Goal: Information Seeking & Learning: Learn about a topic

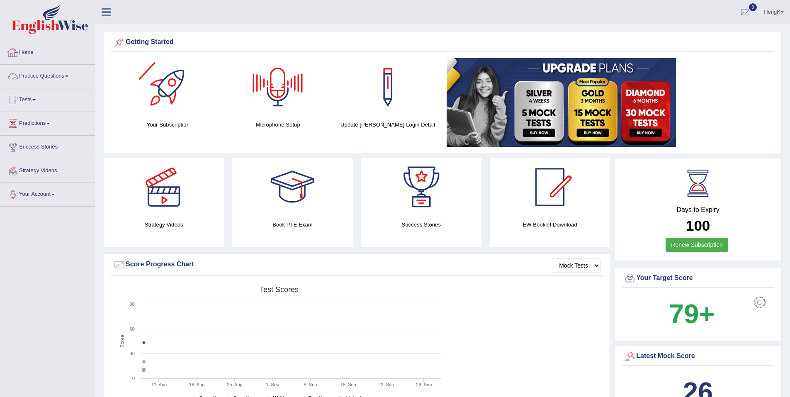
click at [69, 78] on link "Practice Questions" at bounding box center [47, 75] width 95 height 21
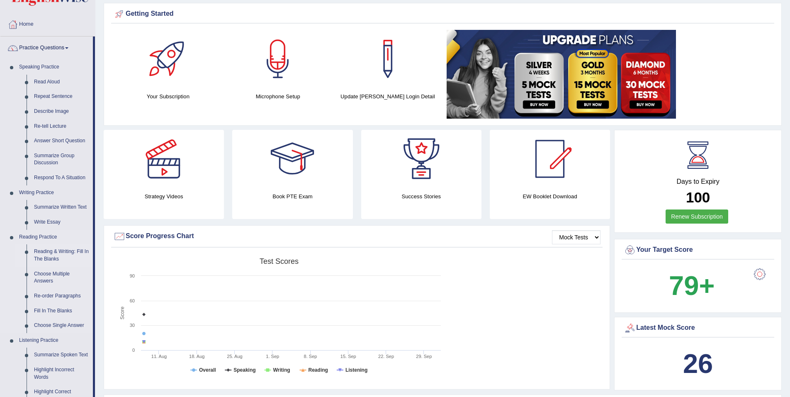
scroll to position [41, 0]
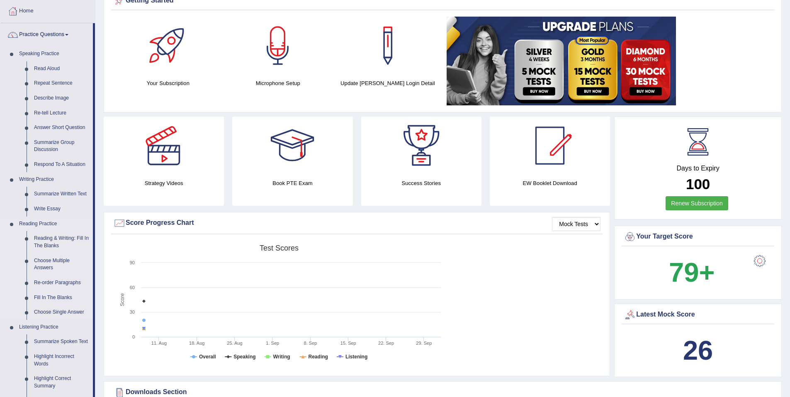
click at [59, 239] on link "Reading & Writing: Fill In The Blanks" at bounding box center [61, 242] width 63 height 22
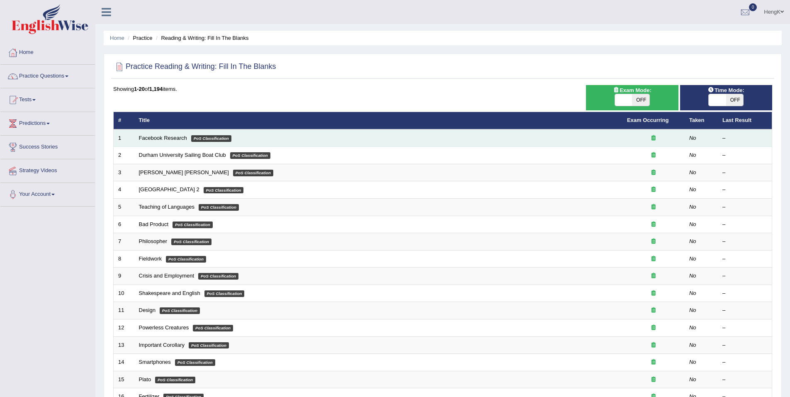
click at [169, 140] on link "Facebook Research" at bounding box center [163, 138] width 48 height 6
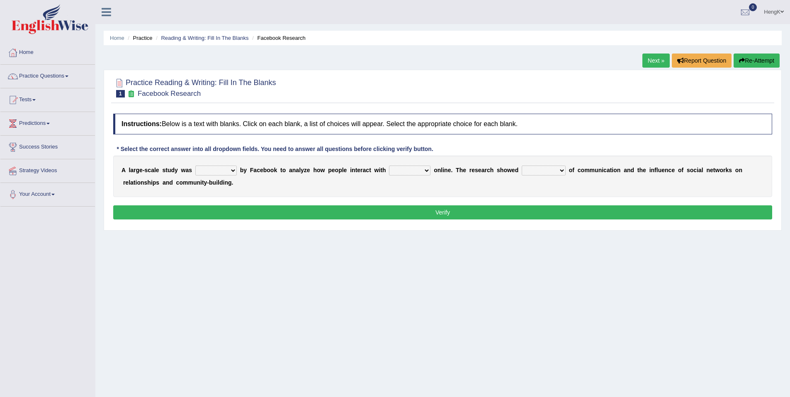
click at [229, 170] on select "surveyed had asked made" at bounding box center [215, 171] width 41 height 10
select select "surveyed"
click at [195, 166] on select "surveyed had asked made" at bounding box center [215, 171] width 41 height 10
click at [409, 171] on select "together all each other another" at bounding box center [409, 171] width 41 height 10
select select "each other"
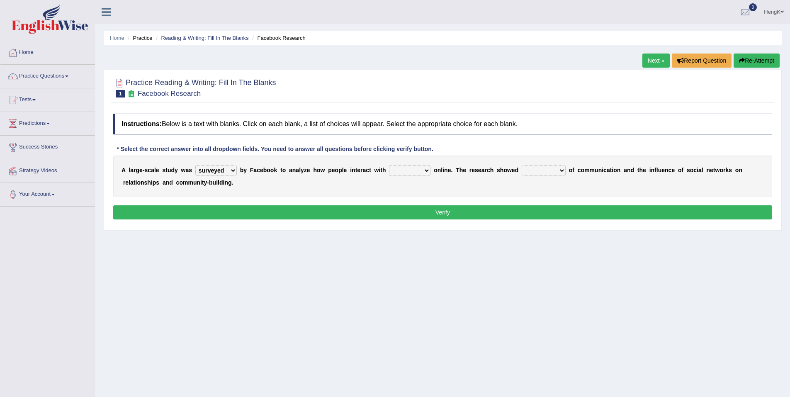
click at [389, 166] on select "together all each other another" at bounding box center [409, 171] width 41 height 10
click at [540, 171] on select "advantages standards fellowships patterns" at bounding box center [544, 171] width 44 height 10
select select "patterns"
click at [522, 166] on select "advantages standards fellowships patterns" at bounding box center [544, 171] width 44 height 10
click at [447, 215] on button "Verify" at bounding box center [442, 212] width 659 height 14
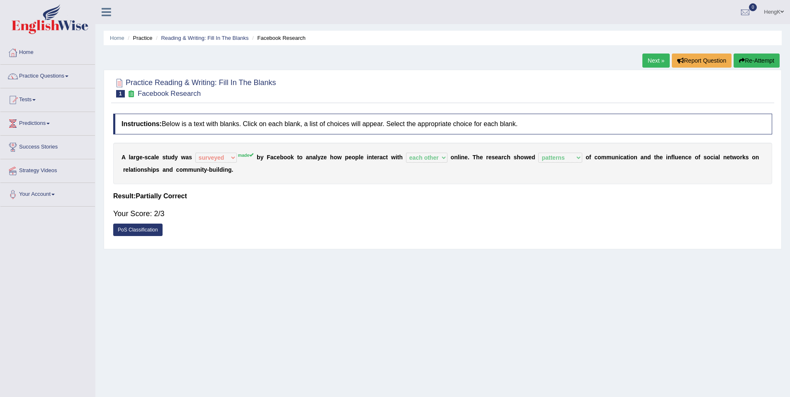
click at [143, 232] on link "PoS Classification" at bounding box center [137, 230] width 49 height 12
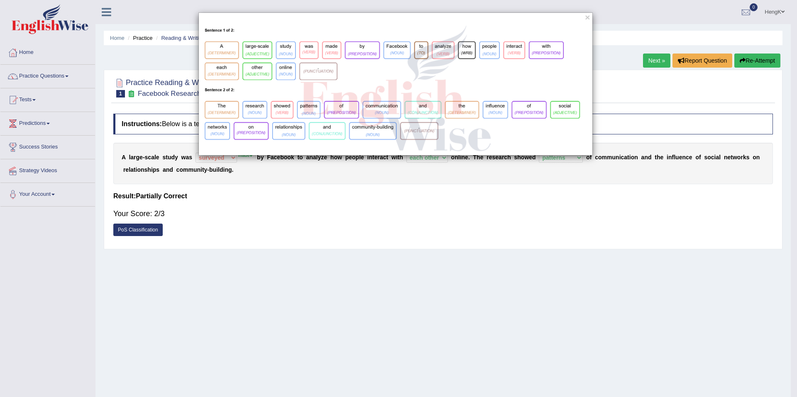
click at [351, 215] on div "×" at bounding box center [398, 198] width 797 height 397
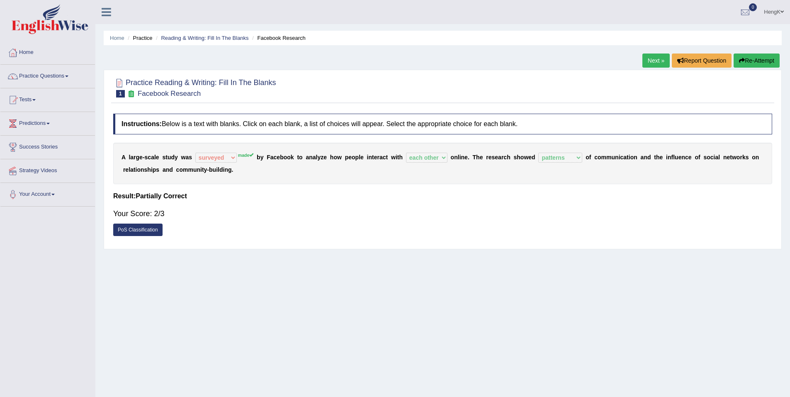
drag, startPoint x: 152, startPoint y: 229, endPoint x: 160, endPoint y: 228, distance: 7.6
click at [152, 229] on link "PoS Classification" at bounding box center [137, 230] width 49 height 12
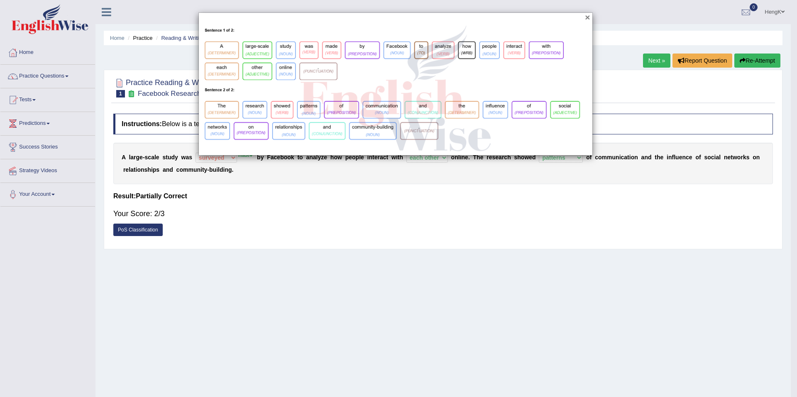
click at [590, 17] on button "×" at bounding box center [587, 17] width 5 height 9
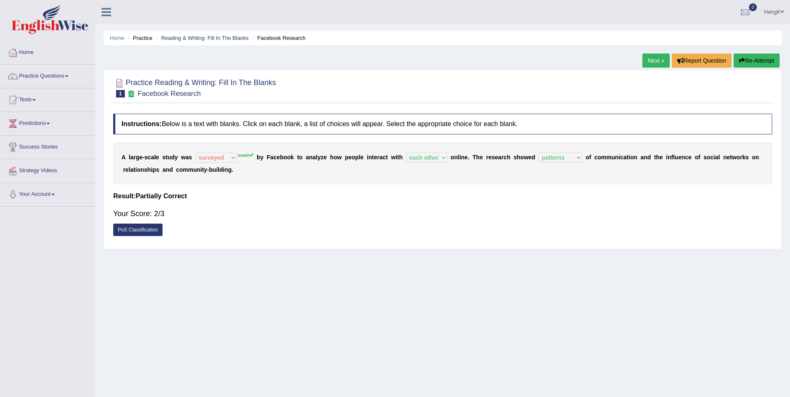
drag, startPoint x: 661, startPoint y: 64, endPoint x: 658, endPoint y: 70, distance: 6.7
click at [661, 64] on link "Next »" at bounding box center [656, 61] width 27 height 14
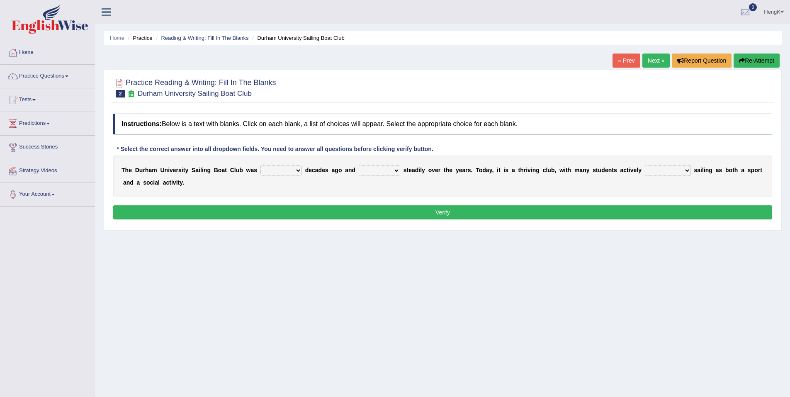
click at [287, 172] on select "found fund founded find" at bounding box center [281, 171] width 41 height 10
select select "found"
click at [261, 166] on select "found fund founded find" at bounding box center [281, 171] width 41 height 10
click at [382, 171] on select "grow growing has grown grown" at bounding box center [379, 171] width 41 height 10
select select "has grown"
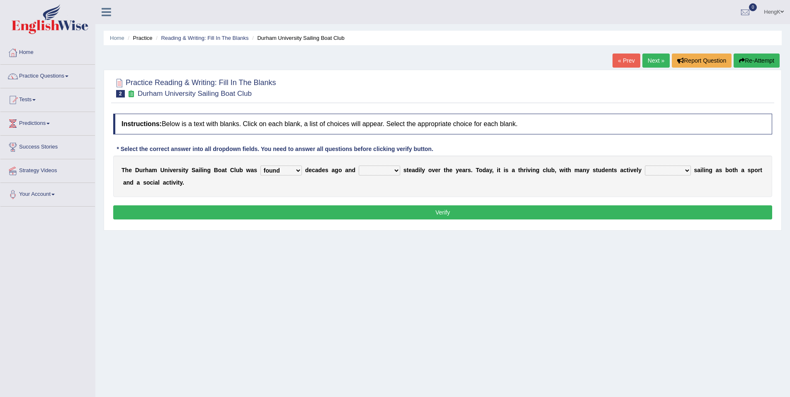
click at [359, 166] on select "grow growing has grown grown" at bounding box center [379, 171] width 41 height 10
click at [654, 171] on select "enjoy enjoyed are enjoying enjoying" at bounding box center [668, 171] width 46 height 10
select select "enjoy"
click at [645, 166] on select "enjoy enjoyed are enjoying enjoying" at bounding box center [668, 171] width 46 height 10
click at [449, 214] on button "Verify" at bounding box center [442, 212] width 659 height 14
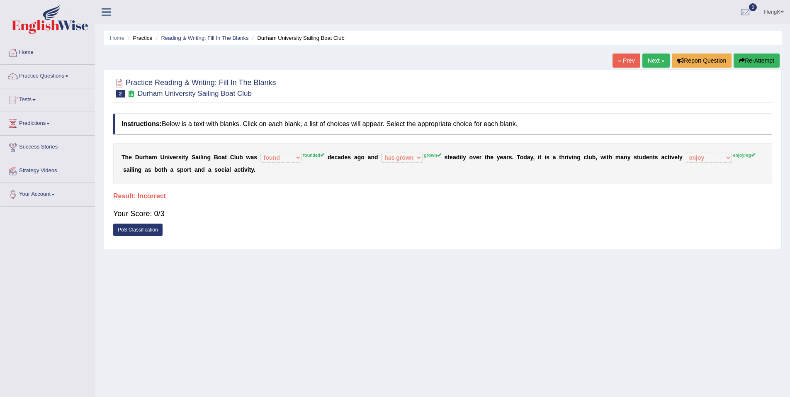
click at [770, 59] on button "Re-Attempt" at bounding box center [757, 61] width 46 height 14
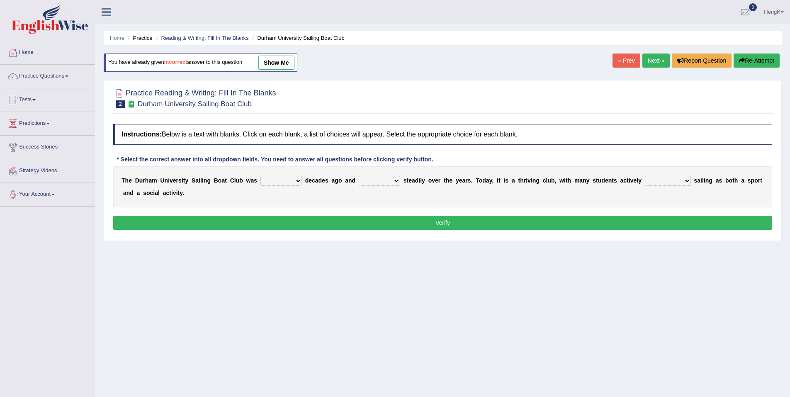
click at [289, 180] on select "found fund founded find" at bounding box center [281, 181] width 41 height 10
select select "founded"
click at [261, 176] on select "found fund founded find" at bounding box center [281, 181] width 41 height 10
click at [383, 183] on select "grow growing has grown grown" at bounding box center [379, 181] width 41 height 10
click at [359, 176] on select "grow growing has grown grown" at bounding box center [379, 181] width 41 height 10
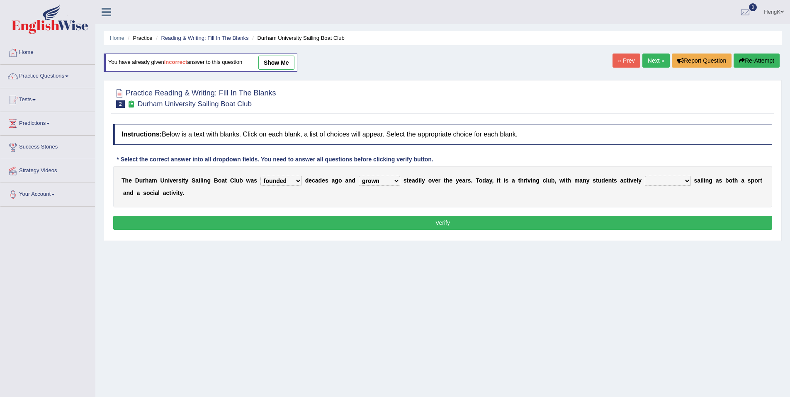
drag, startPoint x: 656, startPoint y: 181, endPoint x: 654, endPoint y: 185, distance: 5.1
click at [656, 181] on select "enjoy enjoyed are enjoying enjoying" at bounding box center [668, 181] width 46 height 10
click at [383, 181] on select "grow growing has grown grown" at bounding box center [379, 181] width 41 height 10
select select "has grown"
click at [359, 176] on select "grow growing has grown grown" at bounding box center [379, 181] width 41 height 10
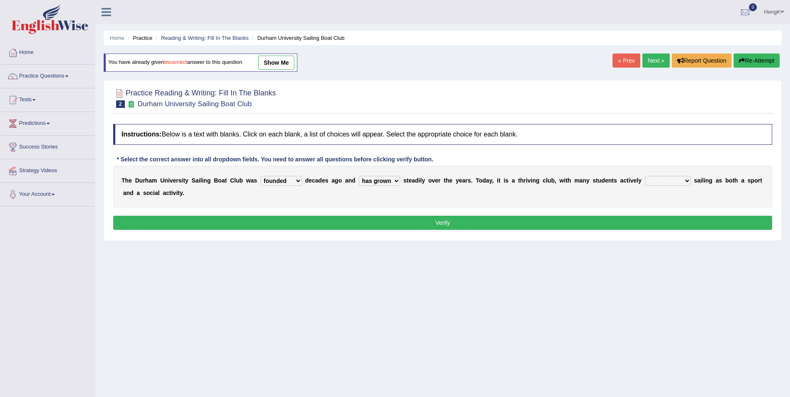
click at [645, 178] on select "enjoy enjoyed are enjoying enjoying" at bounding box center [668, 181] width 46 height 10
select select "enjoying"
click at [645, 176] on select "enjoy enjoyed are enjoying enjoying" at bounding box center [668, 181] width 46 height 10
click at [644, 222] on button "Verify" at bounding box center [442, 223] width 659 height 14
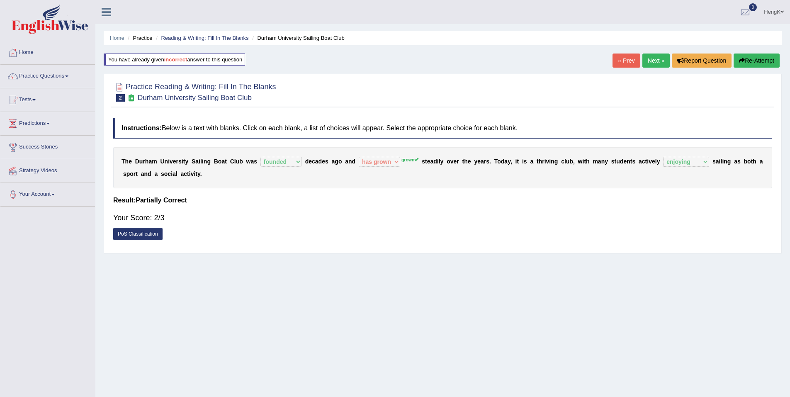
click at [149, 232] on link "PoS Classification" at bounding box center [137, 234] width 49 height 12
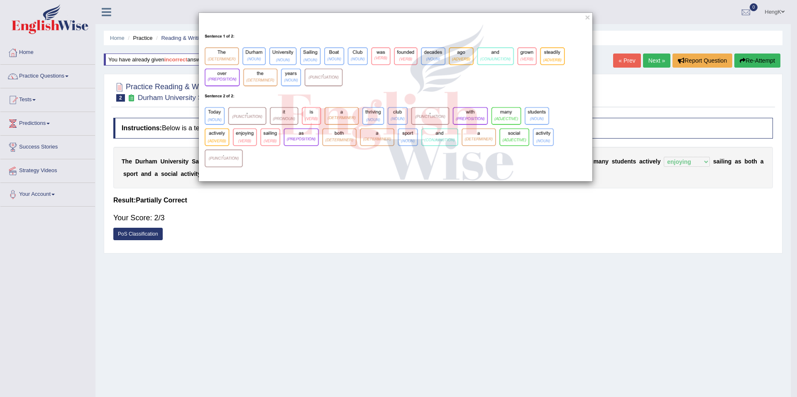
click at [481, 237] on div "×" at bounding box center [398, 198] width 797 height 397
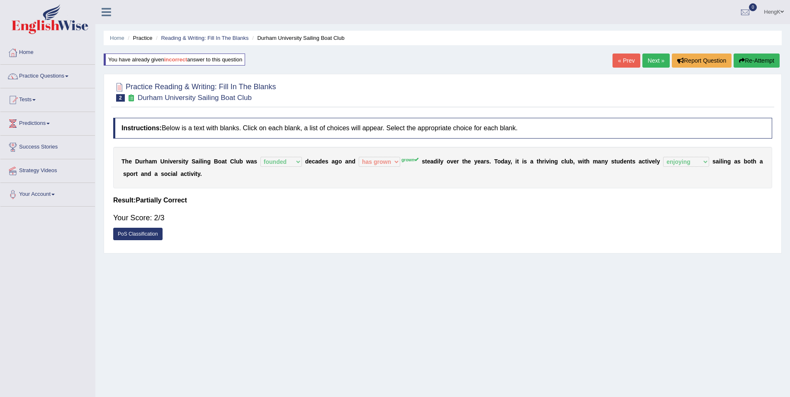
click at [656, 66] on link "Next »" at bounding box center [656, 61] width 27 height 14
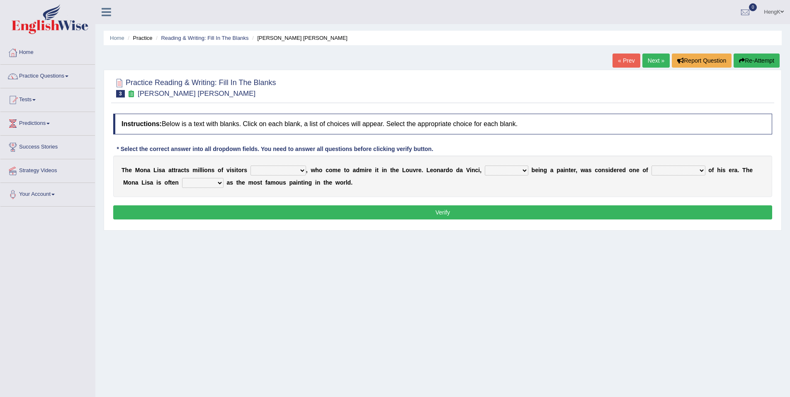
click at [289, 170] on select "around the year the all year all year round per year" at bounding box center [279, 171] width 56 height 10
select select "all year round"
click at [251, 166] on select "around the year the all year all year round per year" at bounding box center [279, 171] width 56 height 10
click at [289, 171] on select "around the year the all year all year round per year" at bounding box center [279, 171] width 56 height 10
click at [500, 171] on select "rather than as much as as well as as long as" at bounding box center [507, 171] width 44 height 10
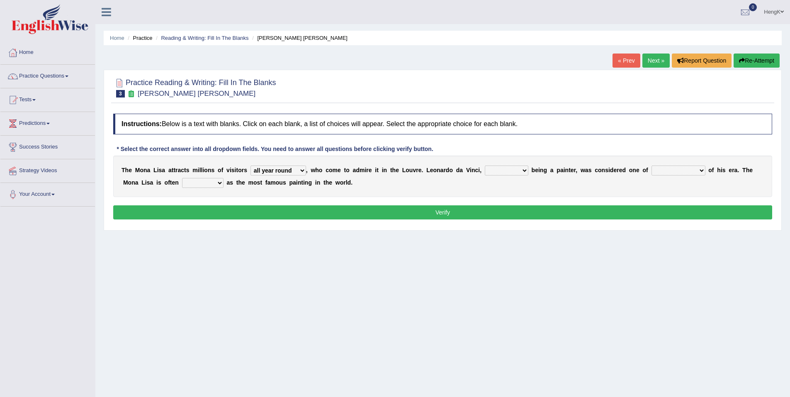
select select "rather than"
click at [485, 166] on select "rather than as much as as well as as long as" at bounding box center [507, 171] width 44 height 10
click at [664, 171] on select "better artists artist the better artist the best artists" at bounding box center [679, 171] width 54 height 10
select select "the best artists"
click at [652, 166] on select "better artists artist the better artist the best artists" at bounding box center [679, 171] width 54 height 10
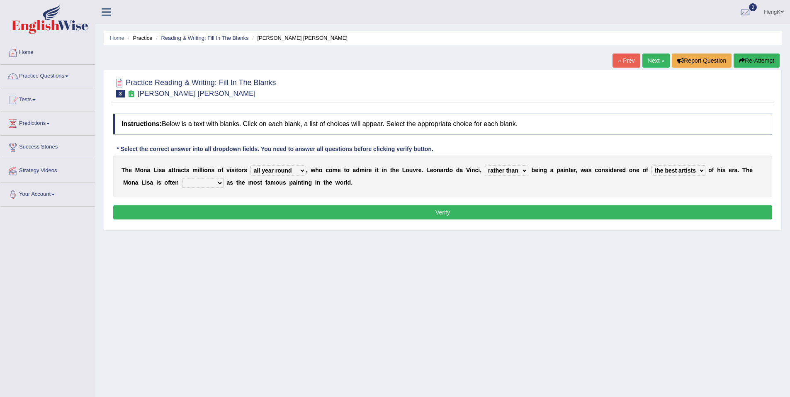
click at [182, 185] on select "classified suggested predicted described" at bounding box center [202, 183] width 41 height 10
select select "described"
click at [182, 178] on select "classified suggested predicted described" at bounding box center [202, 183] width 41 height 10
click at [445, 214] on button "Verify" at bounding box center [442, 212] width 659 height 14
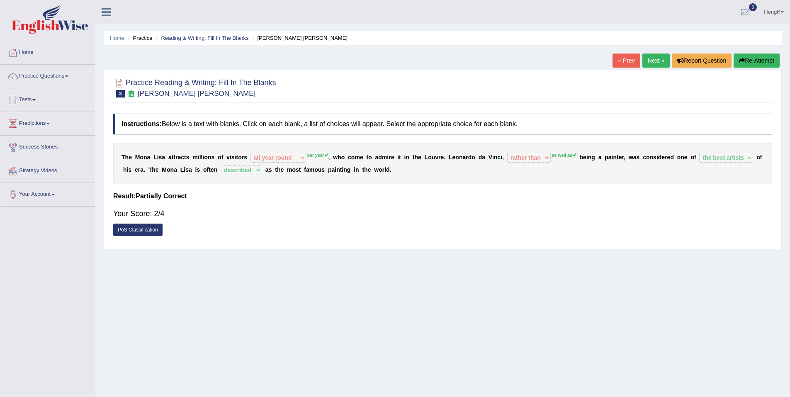
click at [655, 62] on link "Next »" at bounding box center [656, 61] width 27 height 14
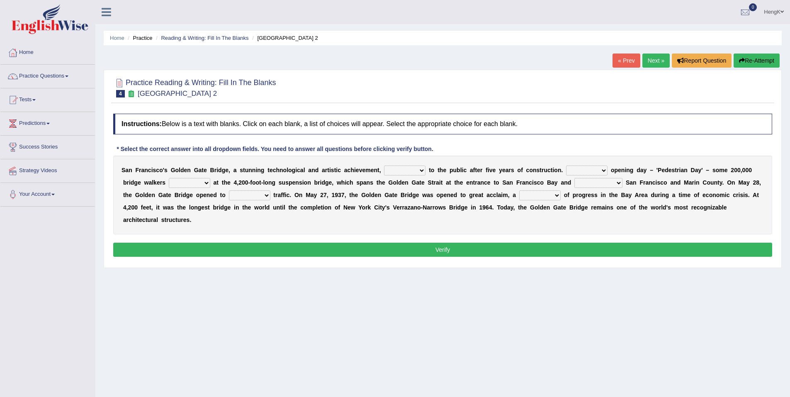
click at [403, 171] on select "opens closes appears equals" at bounding box center [404, 171] width 41 height 10
select select "opens"
click at [384, 166] on select "opens closes appears equals" at bounding box center [404, 171] width 41 height 10
click at [575, 172] on select "On During Since When" at bounding box center [586, 171] width 41 height 10
select select "During"
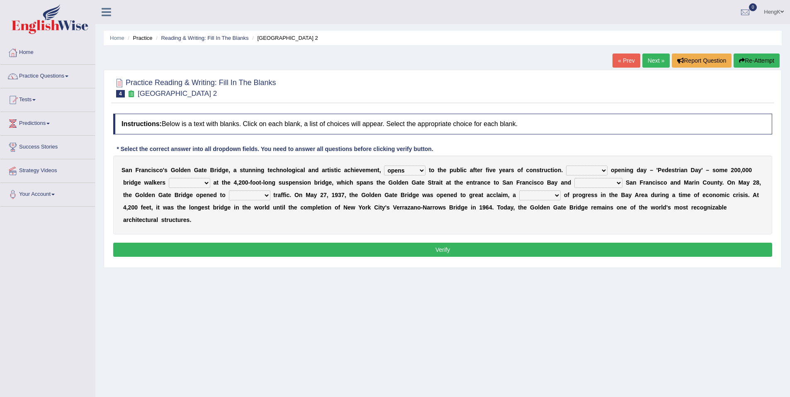
click at [566, 166] on select "On During Since When" at bounding box center [586, 171] width 41 height 10
click at [169, 182] on select "stationed looked marveled laughed" at bounding box center [189, 183] width 41 height 10
select select "stationed"
click at [169, 178] on select "stationed looked marveled laughed" at bounding box center [189, 183] width 41 height 10
click at [575, 184] on select "separates connects channels differentiates" at bounding box center [599, 183] width 48 height 10
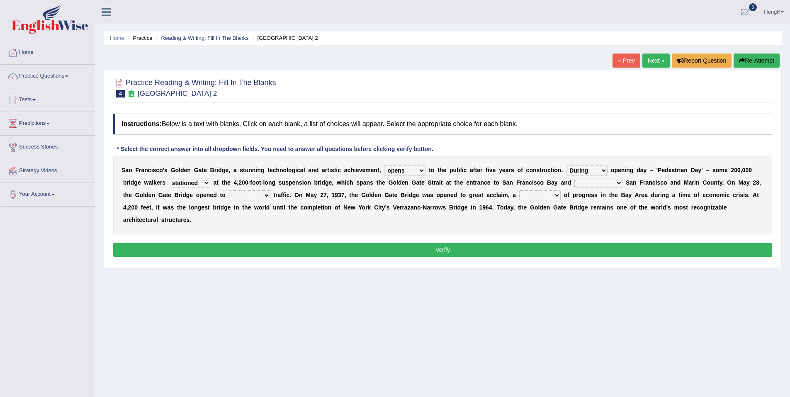
select select "connects"
click at [575, 178] on select "separates connects channels differentiates" at bounding box center [599, 183] width 48 height 10
click at [229, 197] on select "aquatic vehicular airborne watertight" at bounding box center [249, 195] width 41 height 10
select select "vehicular"
click at [229, 190] on select "aquatic vehicular airborne watertight" at bounding box center [249, 195] width 41 height 10
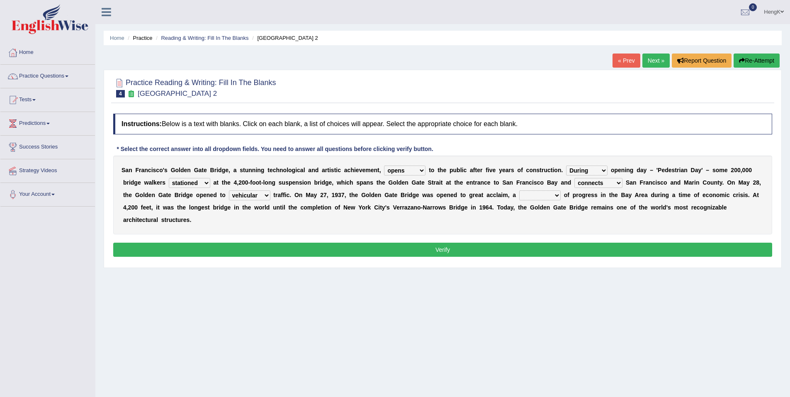
click at [520, 197] on select "denial symbol technique yield" at bounding box center [540, 195] width 41 height 10
select select "symbol"
click at [520, 190] on select "denial symbol technique yield" at bounding box center [540, 195] width 41 height 10
click at [439, 243] on button "Verify" at bounding box center [442, 250] width 659 height 14
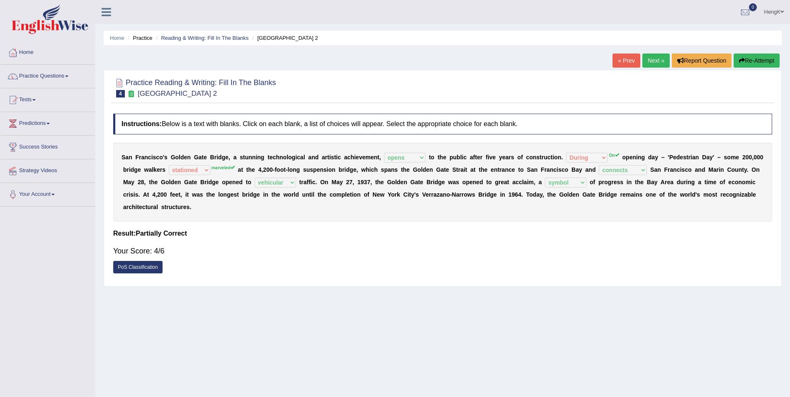
click at [657, 60] on link "Next »" at bounding box center [656, 61] width 27 height 14
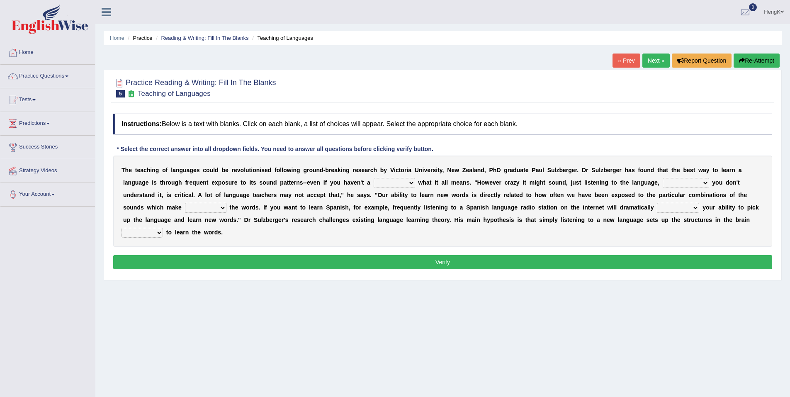
click at [374, 185] on select "dew claw clue due" at bounding box center [394, 183] width 41 height 10
select select "clue"
click at [374, 178] on select "dew claw clue due" at bounding box center [394, 183] width 41 height 10
click at [663, 181] on select "but also all together even though if so" at bounding box center [686, 183] width 46 height 10
select select "even though"
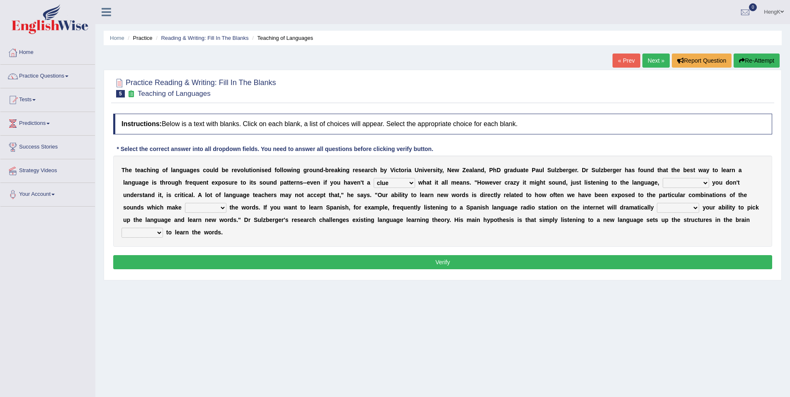
click at [663, 178] on select "but also all together even though if so" at bounding box center [686, 183] width 46 height 10
click at [227, 203] on select "down up of on" at bounding box center [205, 208] width 41 height 10
select select "up"
click at [227, 203] on select "down up of on" at bounding box center [205, 208] width 41 height 10
click at [657, 206] on select "evaluate exaggerate describe boost" at bounding box center [678, 208] width 42 height 10
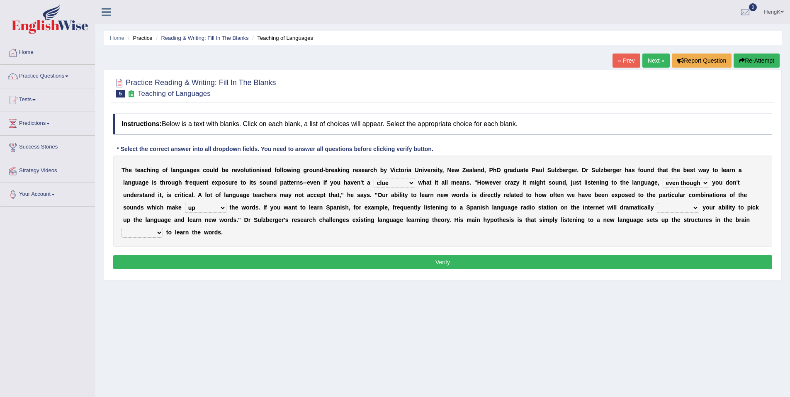
select select "boost"
click at [657, 203] on select "evaluate exaggerate describe boost" at bounding box center [678, 208] width 42 height 10
click at [163, 228] on select "requiring required directed to require" at bounding box center [142, 233] width 41 height 10
select select "directed"
click at [163, 228] on select "requiring required directed to require" at bounding box center [142, 233] width 41 height 10
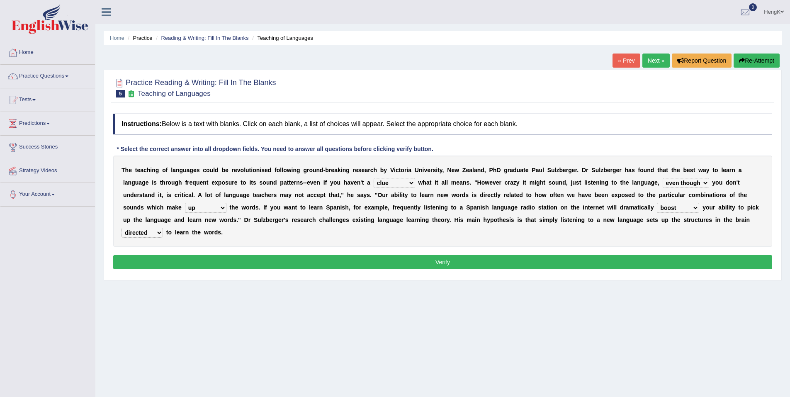
click at [459, 255] on button "Verify" at bounding box center [442, 262] width 659 height 14
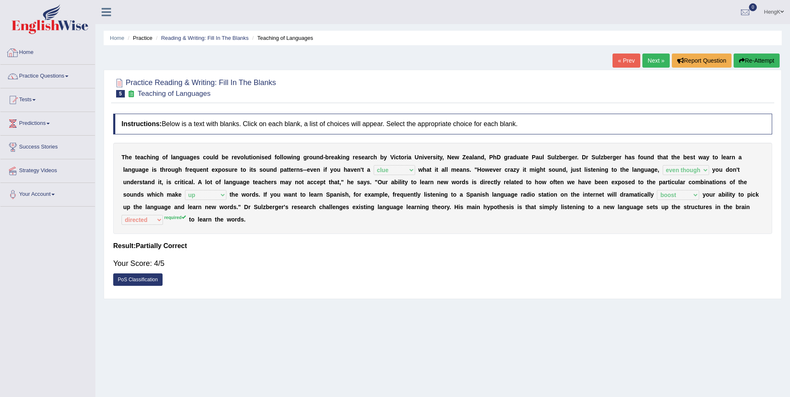
click at [144, 36] on li "Practice" at bounding box center [139, 38] width 27 height 8
click at [146, 39] on li "Practice" at bounding box center [139, 38] width 27 height 8
click at [57, 74] on link "Practice Questions" at bounding box center [47, 75] width 95 height 21
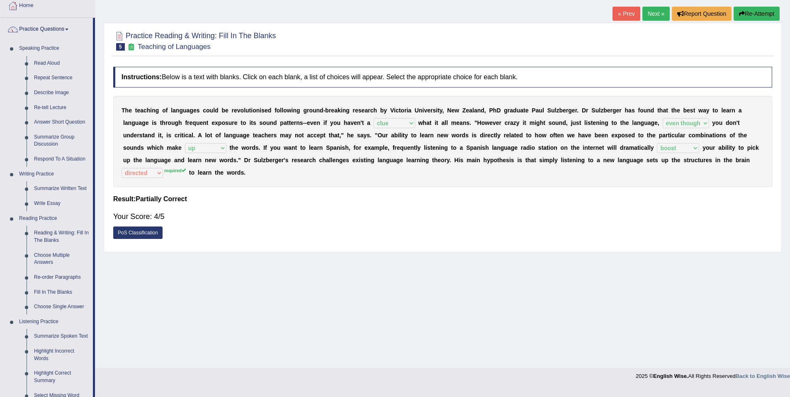
scroll to position [47, 0]
click at [47, 279] on link "Re-order Paragraphs" at bounding box center [61, 277] width 63 height 15
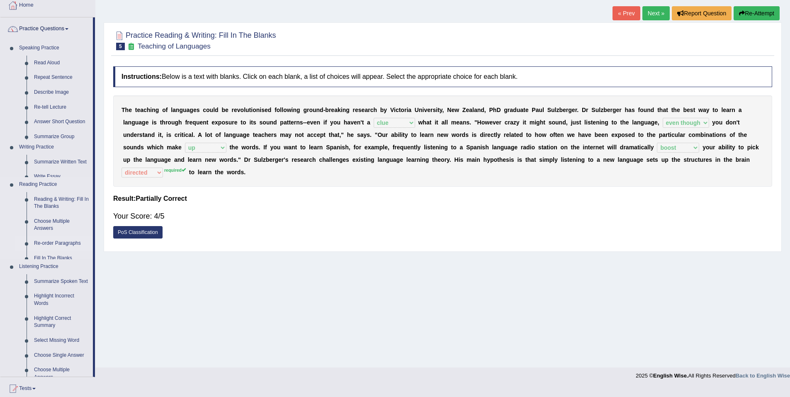
scroll to position [39, 0]
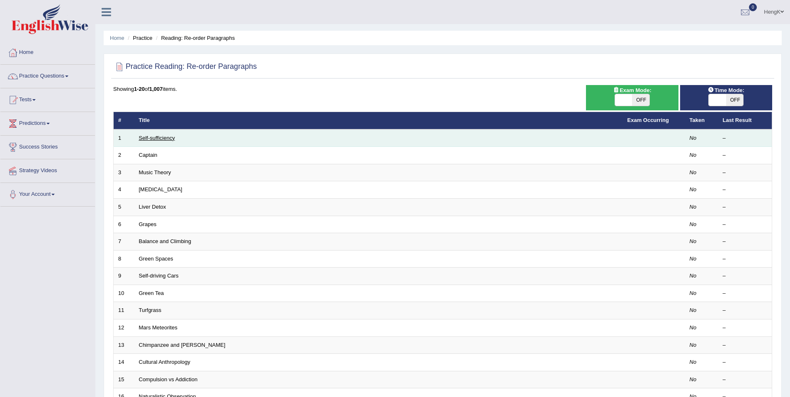
click at [163, 140] on link "Self-sufficiency" at bounding box center [157, 138] width 36 height 6
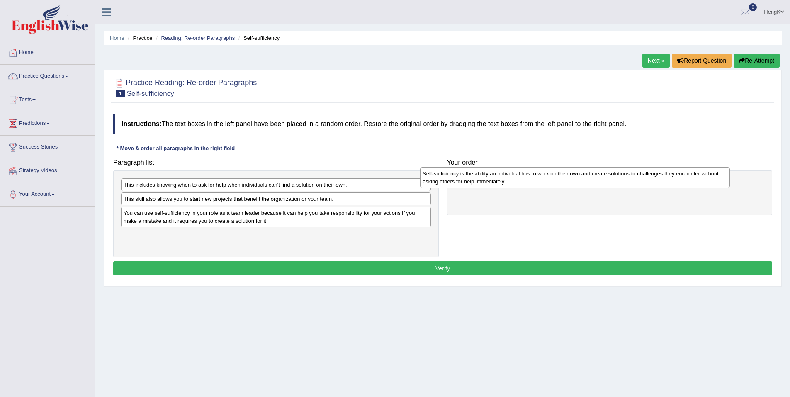
drag, startPoint x: 256, startPoint y: 246, endPoint x: 555, endPoint y: 185, distance: 305.4
click at [555, 185] on div "Self-sufficiency is the ability an individual has to work on their own and crea…" at bounding box center [575, 177] width 310 height 21
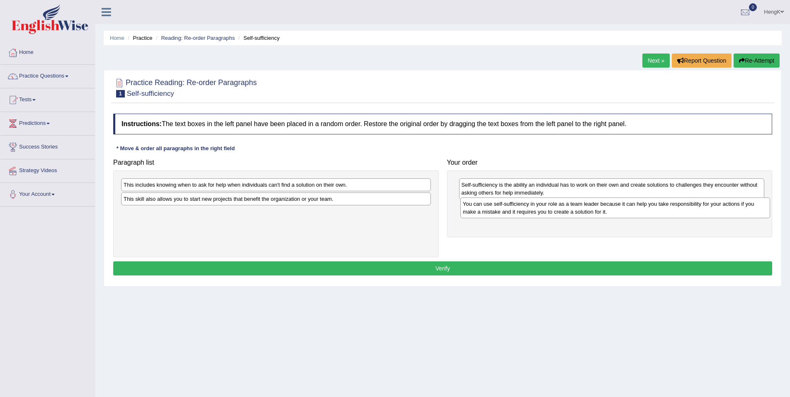
drag, startPoint x: 347, startPoint y: 224, endPoint x: 686, endPoint y: 214, distance: 339.6
click at [686, 214] on div "You can use self-sufficiency in your role as a team leader because it can help …" at bounding box center [616, 208] width 310 height 21
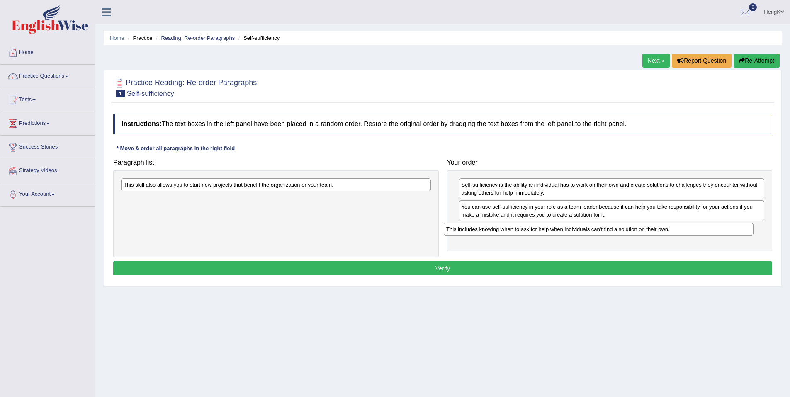
drag, startPoint x: 346, startPoint y: 185, endPoint x: 669, endPoint y: 230, distance: 325.9
click at [669, 230] on div "This includes knowing when to ask for help when individuals can't find a soluti…" at bounding box center [599, 229] width 310 height 13
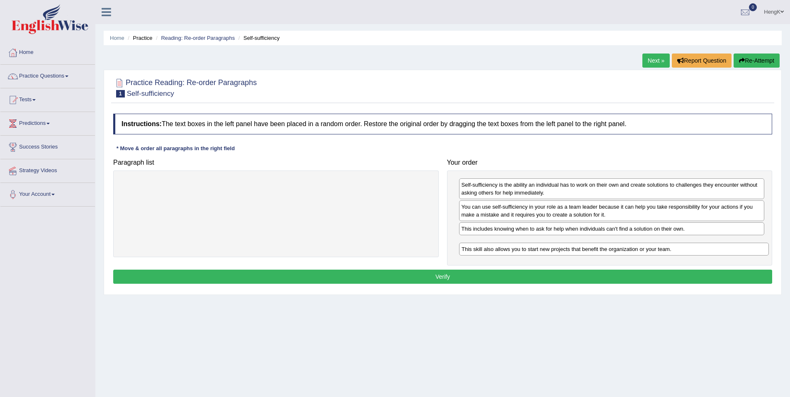
drag, startPoint x: 318, startPoint y: 187, endPoint x: 656, endPoint y: 251, distance: 344.2
click at [656, 251] on div "This skill also allows you to start new projects that benefit the organization …" at bounding box center [614, 249] width 310 height 13
click at [586, 273] on button "Verify" at bounding box center [442, 277] width 659 height 14
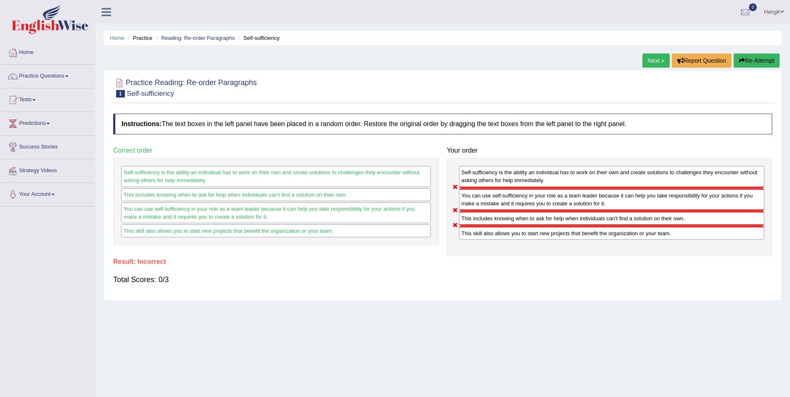
click at [752, 56] on button "Re-Attempt" at bounding box center [757, 61] width 46 height 14
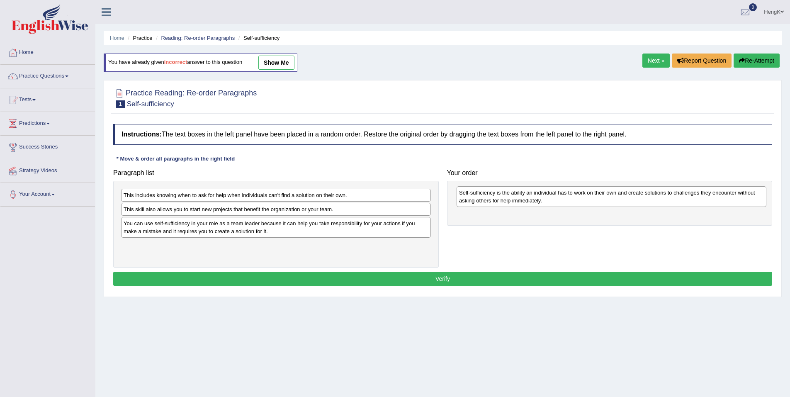
drag, startPoint x: 368, startPoint y: 256, endPoint x: 702, endPoint y: 204, distance: 338.6
click at [702, 204] on div "Self-sufficiency is the ability an individual has to work on their own and crea…" at bounding box center [612, 196] width 310 height 21
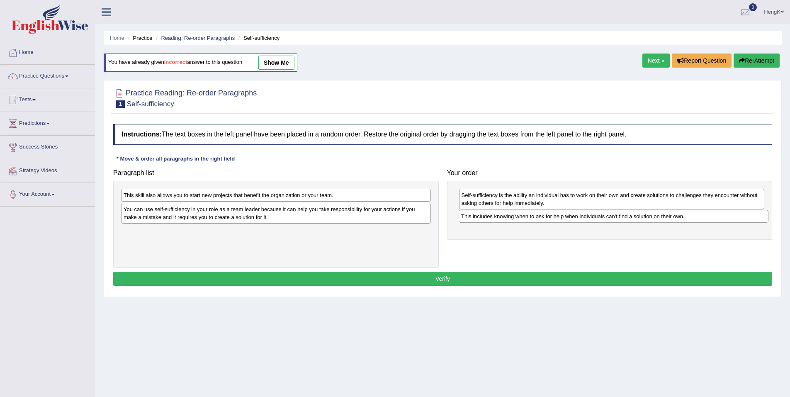
drag, startPoint x: 338, startPoint y: 195, endPoint x: 676, endPoint y: 217, distance: 338.4
click at [676, 217] on div "This includes knowing when to ask for help when individuals can't find a soluti…" at bounding box center [614, 216] width 310 height 13
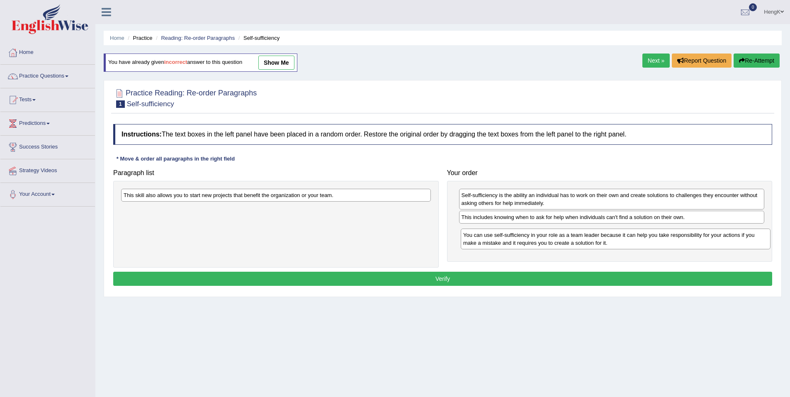
drag, startPoint x: 250, startPoint y: 219, endPoint x: 590, endPoint y: 245, distance: 340.8
click at [590, 245] on div "You can use self-sufficiency in your role as a team leader because it can help …" at bounding box center [616, 239] width 310 height 21
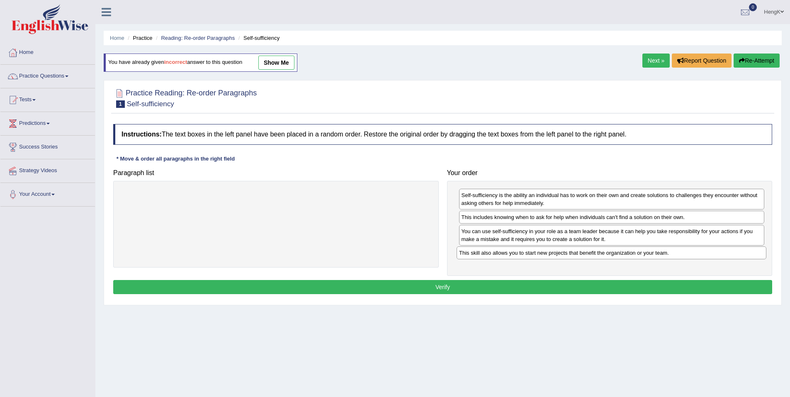
drag, startPoint x: 400, startPoint y: 197, endPoint x: 742, endPoint y: 258, distance: 347.3
click at [742, 258] on div "This skill also allows you to start new projects that benefit the organization …" at bounding box center [612, 252] width 310 height 13
click at [493, 288] on button "Verify" at bounding box center [442, 287] width 659 height 14
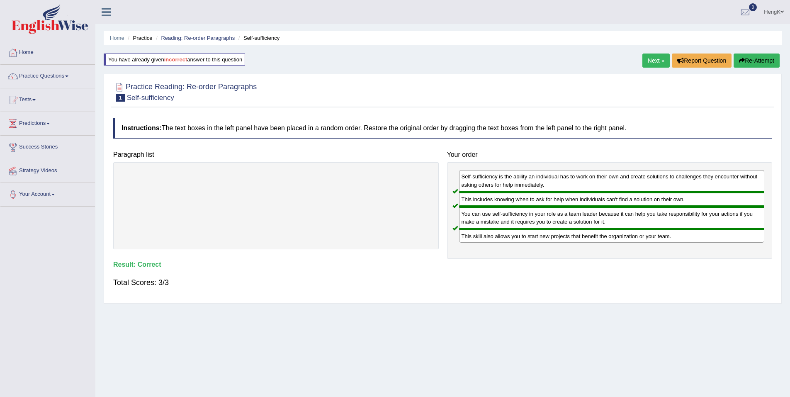
click at [661, 63] on link "Next »" at bounding box center [656, 61] width 27 height 14
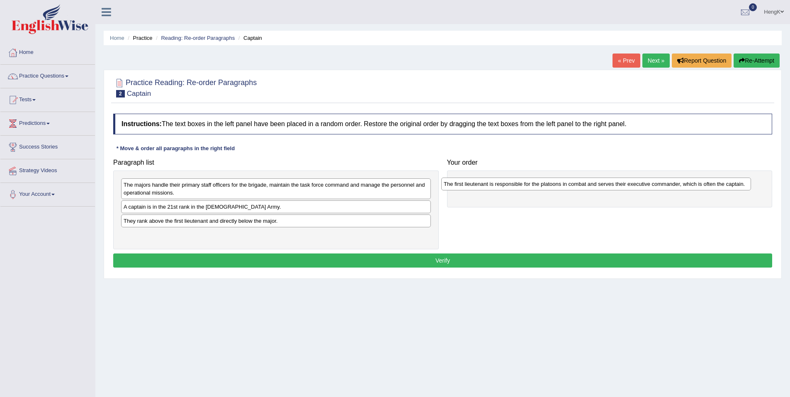
drag, startPoint x: 225, startPoint y: 238, endPoint x: 554, endPoint y: 188, distance: 332.4
click at [554, 188] on div "The first lieutenant is responsible for the platoons in combat and serves their…" at bounding box center [597, 184] width 310 height 13
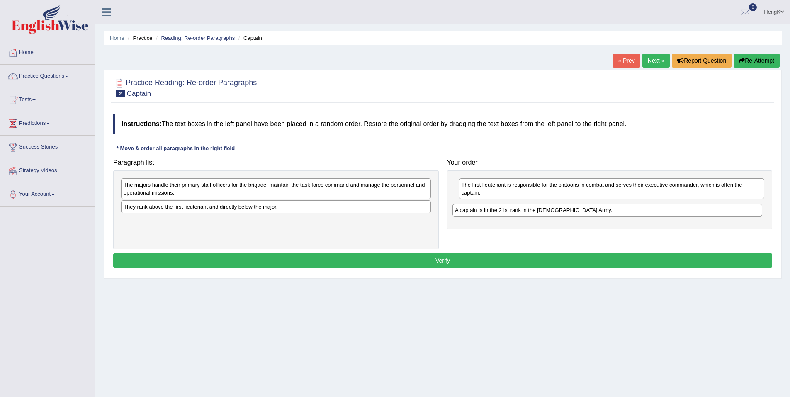
drag, startPoint x: 260, startPoint y: 207, endPoint x: 593, endPoint y: 210, distance: 333.6
click at [593, 210] on div "A captain is in the 21st rank in the [DEMOGRAPHIC_DATA] Army." at bounding box center [608, 210] width 310 height 13
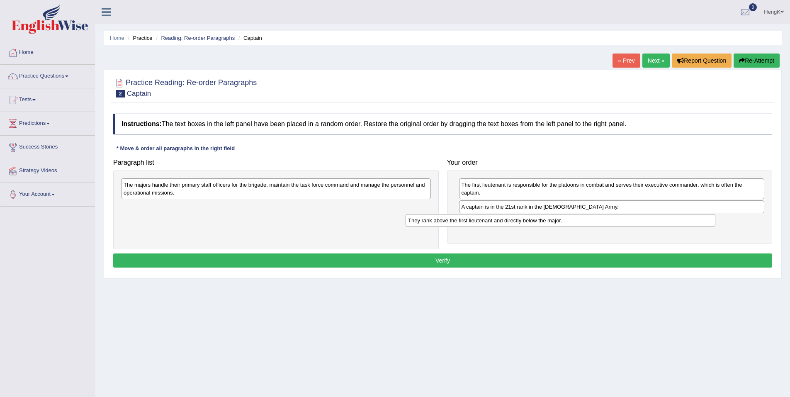
drag, startPoint x: 356, startPoint y: 211, endPoint x: 641, endPoint y: 225, distance: 285.0
click at [641, 225] on div "They rank above the first lieutenant and directly below the major." at bounding box center [561, 220] width 310 height 13
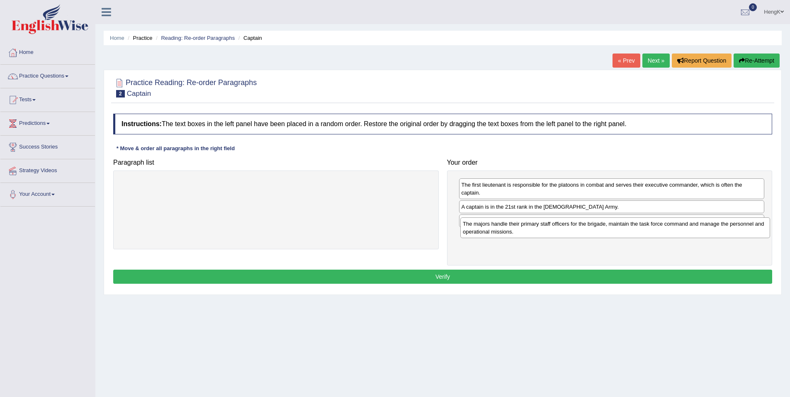
drag, startPoint x: 394, startPoint y: 191, endPoint x: 734, endPoint y: 230, distance: 341.7
click at [734, 230] on div "The majors handle their primary staff officers for the brigade, maintain the ta…" at bounding box center [616, 227] width 310 height 21
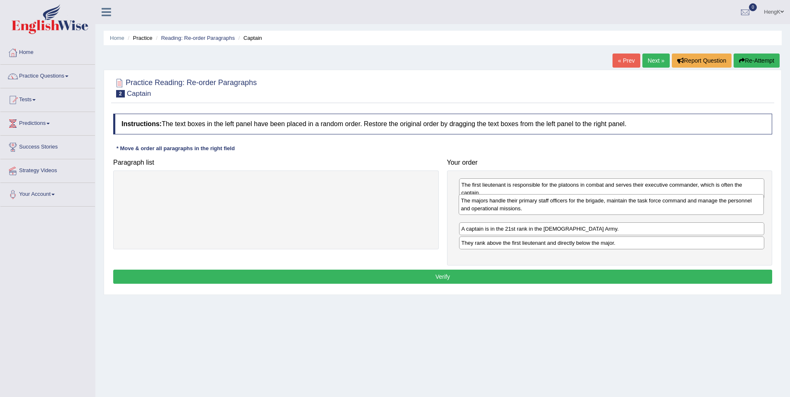
drag, startPoint x: 626, startPoint y: 242, endPoint x: 624, endPoint y: 209, distance: 32.8
click at [624, 209] on div "The majors handle their primary staff officers for the brigade, maintain the ta…" at bounding box center [612, 204] width 306 height 21
click at [442, 278] on button "Verify" at bounding box center [442, 277] width 659 height 14
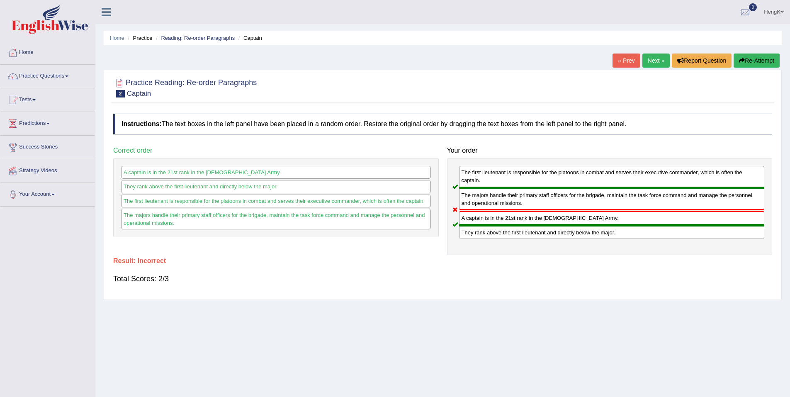
click at [759, 61] on button "Re-Attempt" at bounding box center [757, 61] width 46 height 14
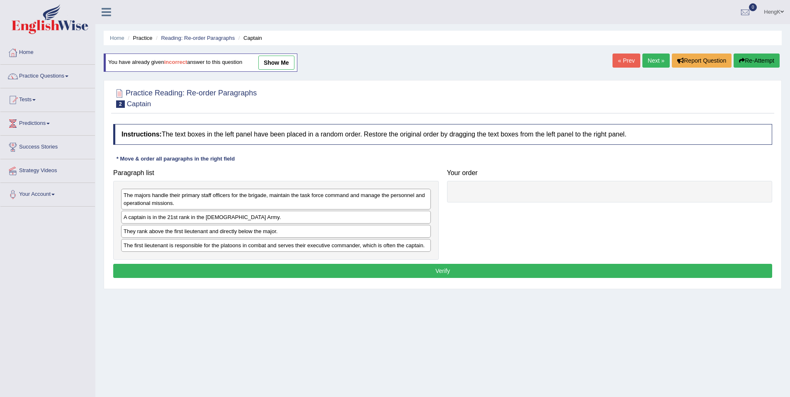
click at [352, 223] on div "A captain is in the 21st rank in the US Army." at bounding box center [276, 217] width 310 height 13
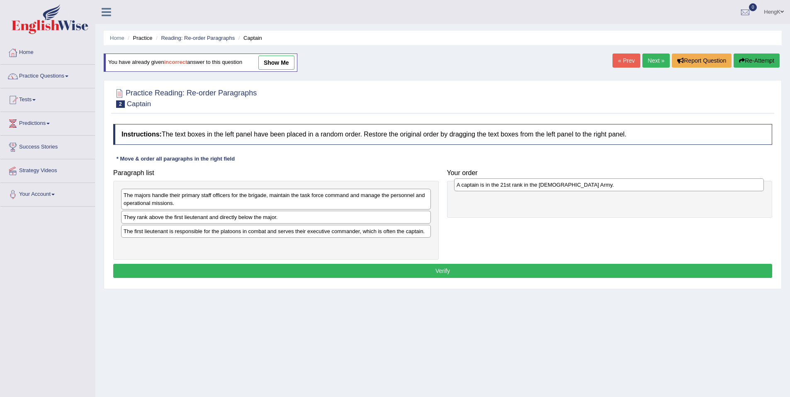
drag, startPoint x: 352, startPoint y: 223, endPoint x: 685, endPoint y: 192, distance: 334.2
click at [685, 191] on div "A captain is in the 21st rank in the US Army." at bounding box center [609, 184] width 310 height 13
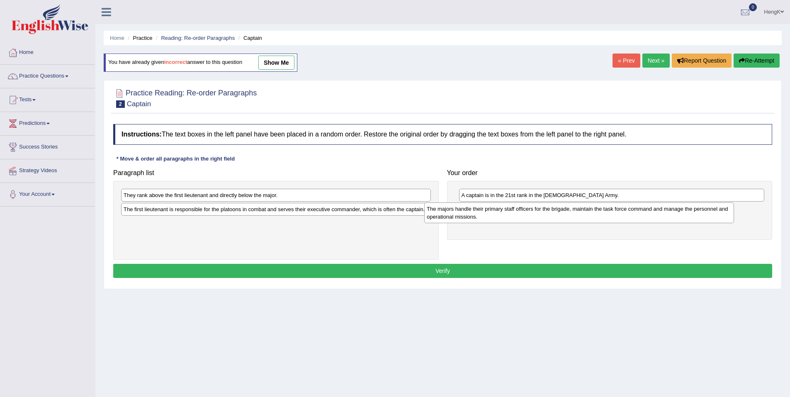
drag, startPoint x: 298, startPoint y: 205, endPoint x: 603, endPoint y: 219, distance: 305.7
click at [603, 219] on div "The majors handle their primary staff officers for the brigade, maintain the ta…" at bounding box center [579, 212] width 310 height 21
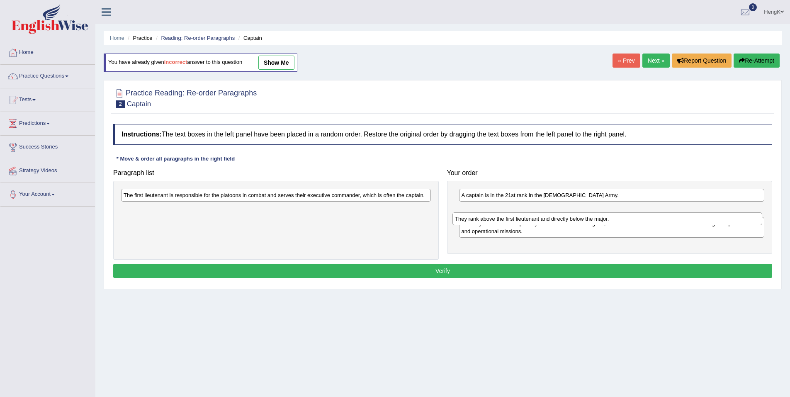
drag, startPoint x: 241, startPoint y: 200, endPoint x: 575, endPoint y: 226, distance: 335.1
click at [575, 225] on div "They rank above the first lieutenant and directly below the major." at bounding box center [608, 218] width 310 height 13
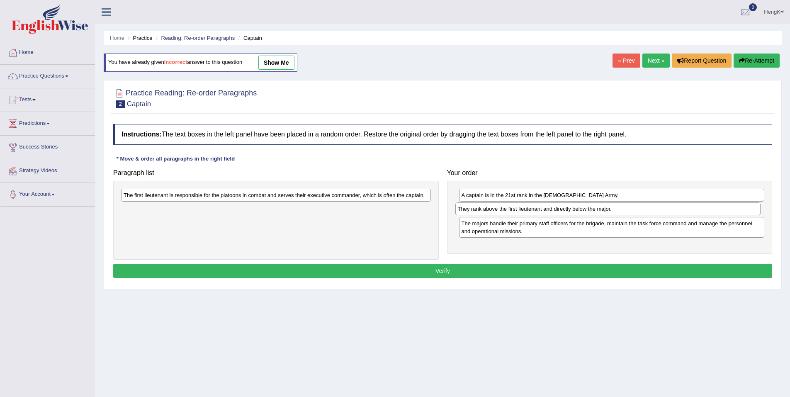
drag, startPoint x: 557, startPoint y: 210, endPoint x: 552, endPoint y: 210, distance: 5.0
click at [552, 210] on div "They rank above the first lieutenant and directly below the major." at bounding box center [609, 208] width 306 height 13
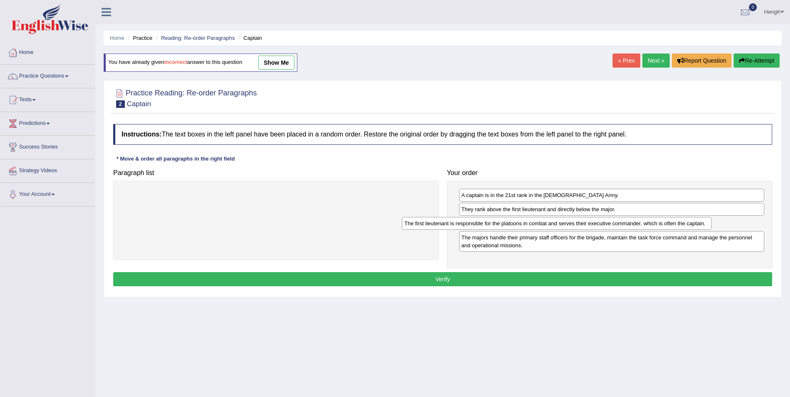
drag, startPoint x: 396, startPoint y: 195, endPoint x: 678, endPoint y: 223, distance: 284.0
click at [678, 223] on div "The first lieutenant is responsible for the platoons in combat and serves their…" at bounding box center [557, 223] width 310 height 13
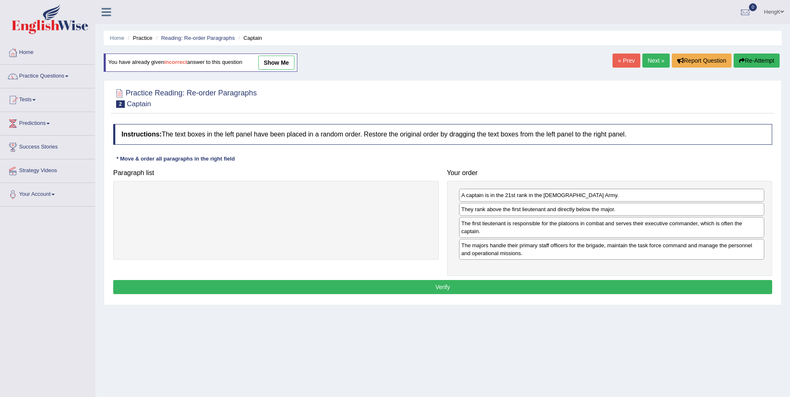
click at [479, 283] on button "Verify" at bounding box center [442, 287] width 659 height 14
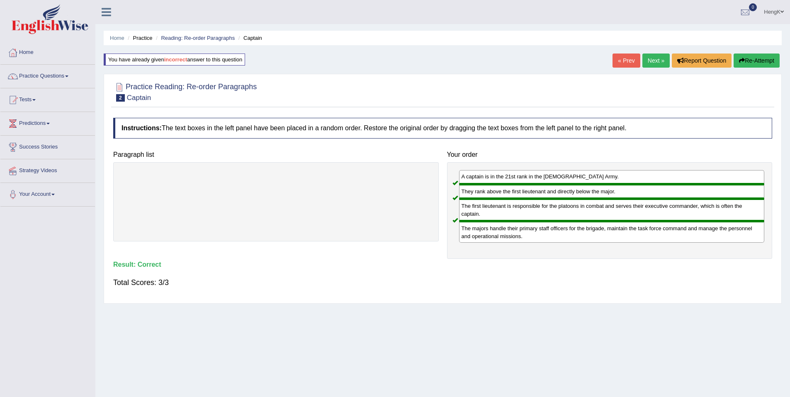
click at [649, 56] on link "Next »" at bounding box center [656, 61] width 27 height 14
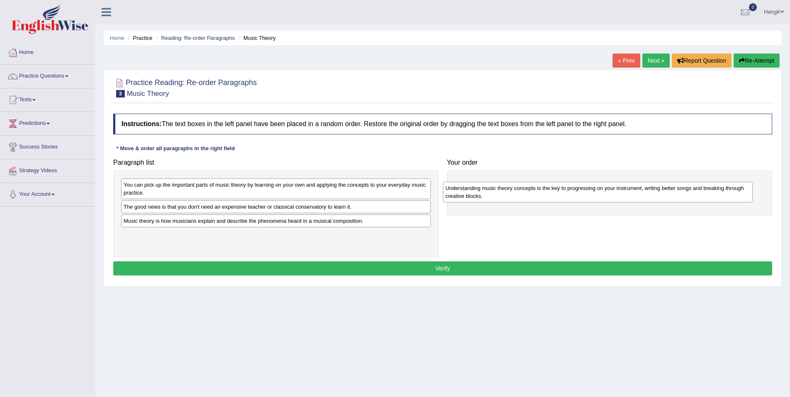
drag, startPoint x: 332, startPoint y: 246, endPoint x: 651, endPoint y: 199, distance: 322.2
click at [651, 199] on div "Understanding music theory concepts is the key to progressing on your instrumen…" at bounding box center [598, 192] width 310 height 21
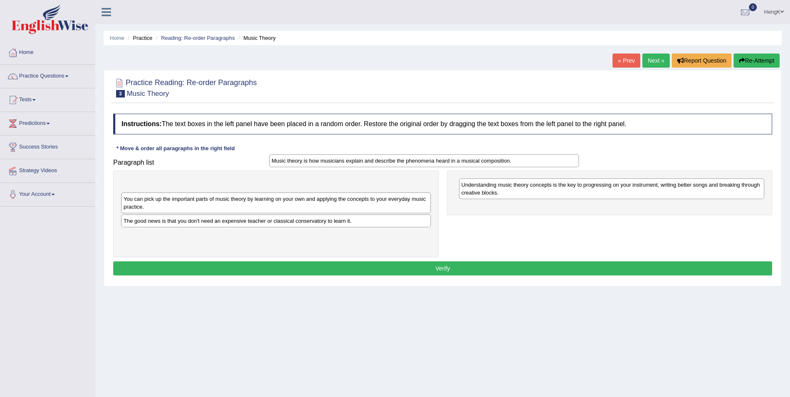
drag, startPoint x: 320, startPoint y: 224, endPoint x: 468, endPoint y: 163, distance: 159.9
click at [468, 163] on div "Music theory is how musicians explain and describe the phenomena heard in a mus…" at bounding box center [424, 160] width 310 height 13
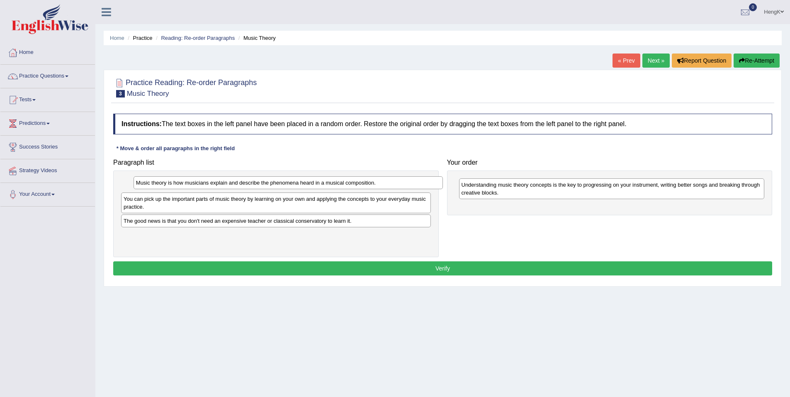
click at [474, 166] on h4 "Your order" at bounding box center [610, 162] width 326 height 7
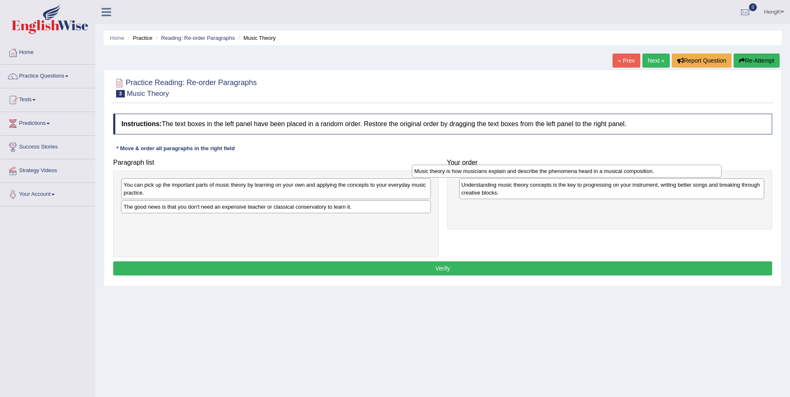
drag, startPoint x: 386, startPoint y: 185, endPoint x: 703, endPoint y: 171, distance: 316.9
click at [703, 171] on div "Music theory is how musicians explain and describe the phenomena heard in a mus…" at bounding box center [567, 171] width 310 height 13
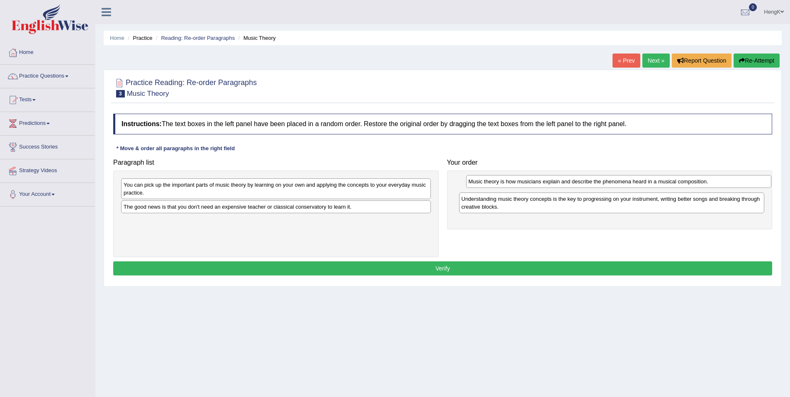
drag, startPoint x: 637, startPoint y: 211, endPoint x: 644, endPoint y: 185, distance: 26.6
click at [644, 185] on div "Music theory is how musicians explain and describe the phenomena heard in a mus…" at bounding box center [619, 181] width 306 height 13
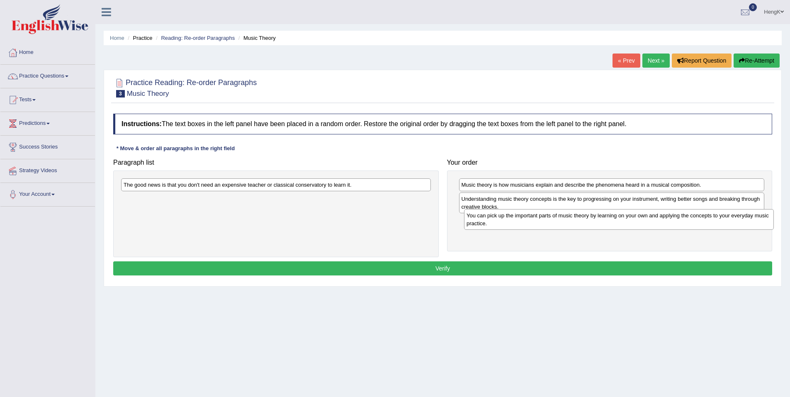
drag, startPoint x: 240, startPoint y: 191, endPoint x: 577, endPoint y: 223, distance: 338.8
click at [577, 223] on div "You can pick up the important parts of music theory by learning on your own and…" at bounding box center [619, 219] width 310 height 21
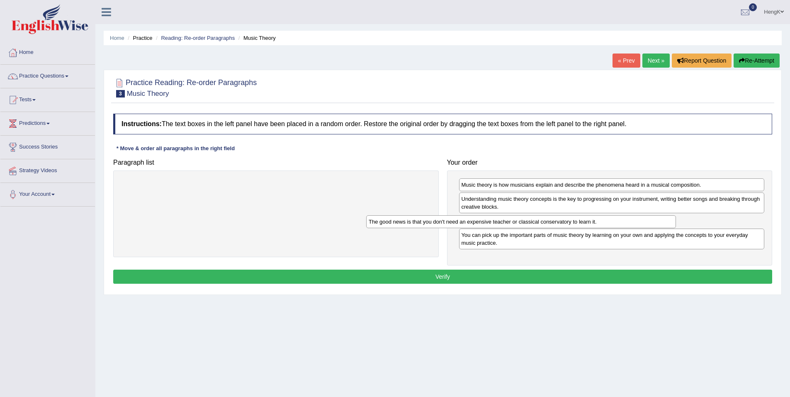
drag, startPoint x: 366, startPoint y: 187, endPoint x: 612, endPoint y: 223, distance: 248.3
click at [612, 223] on div "The good news is that you don't need an expensive teacher or classical conserva…" at bounding box center [521, 221] width 310 height 13
click at [428, 274] on button "Verify" at bounding box center [442, 277] width 659 height 14
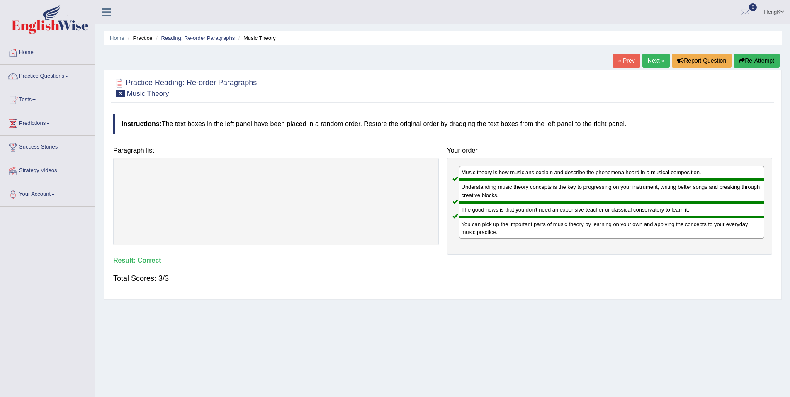
click at [660, 60] on link "Next »" at bounding box center [656, 61] width 27 height 14
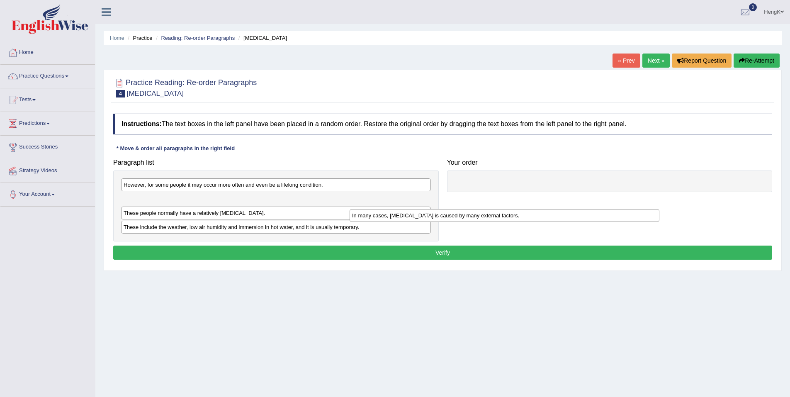
drag, startPoint x: 252, startPoint y: 205, endPoint x: 517, endPoint y: 215, distance: 265.7
click at [517, 215] on div "In many cases, [MEDICAL_DATA] is caused by many external factors." at bounding box center [505, 215] width 310 height 13
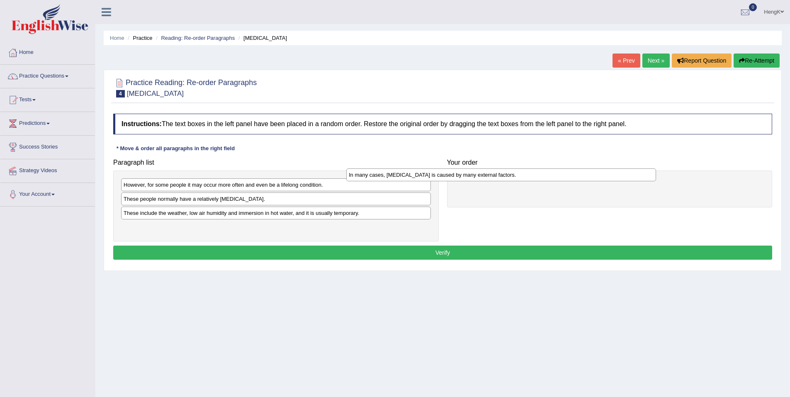
drag, startPoint x: 330, startPoint y: 205, endPoint x: 556, endPoint y: 181, distance: 226.6
click at [556, 181] on div "In many cases, [MEDICAL_DATA] is caused by many external factors." at bounding box center [501, 174] width 310 height 13
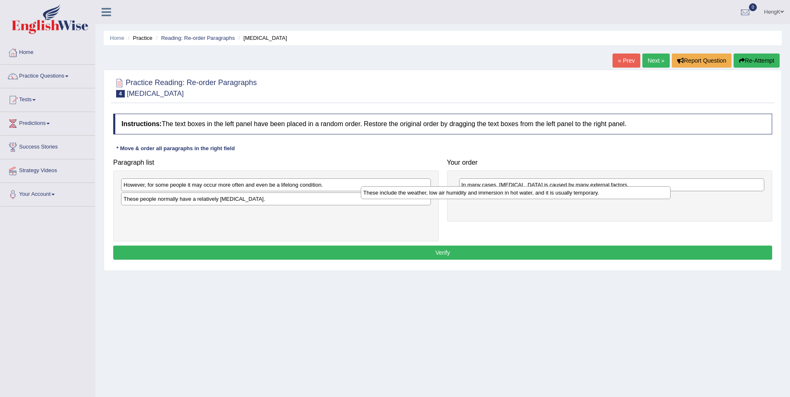
drag, startPoint x: 261, startPoint y: 218, endPoint x: 521, endPoint y: 195, distance: 261.2
click at [521, 195] on div "These include the weather, low air humidity and immersion in hot water, and it …" at bounding box center [516, 192] width 310 height 13
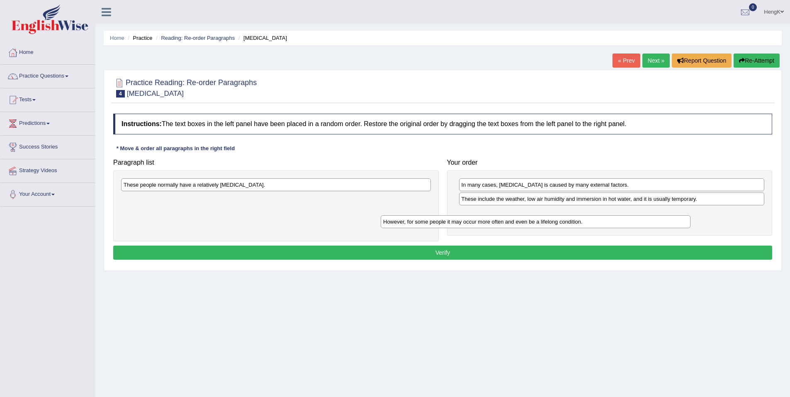
drag, startPoint x: 243, startPoint y: 189, endPoint x: 503, endPoint y: 226, distance: 262.8
click at [503, 226] on div "However, for some people it may occur more often and even be a lifelong conditi…" at bounding box center [536, 221] width 310 height 13
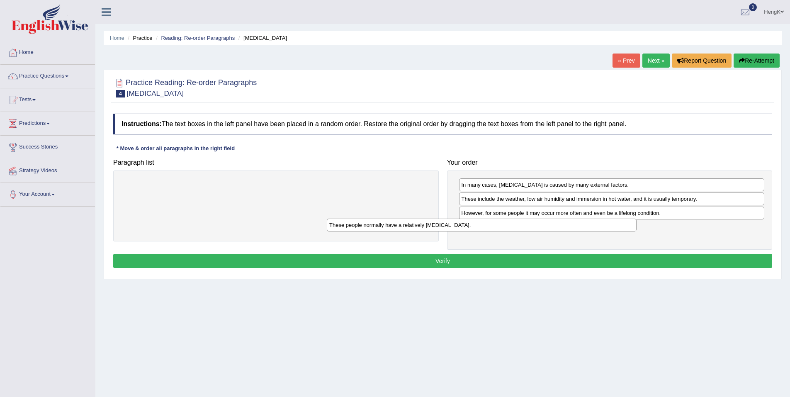
drag, startPoint x: 370, startPoint y: 185, endPoint x: 576, endPoint y: 225, distance: 209.7
click at [576, 225] on div "These people normally have a relatively sensitive skin." at bounding box center [482, 225] width 310 height 13
click at [442, 259] on button "Verify" at bounding box center [442, 261] width 659 height 14
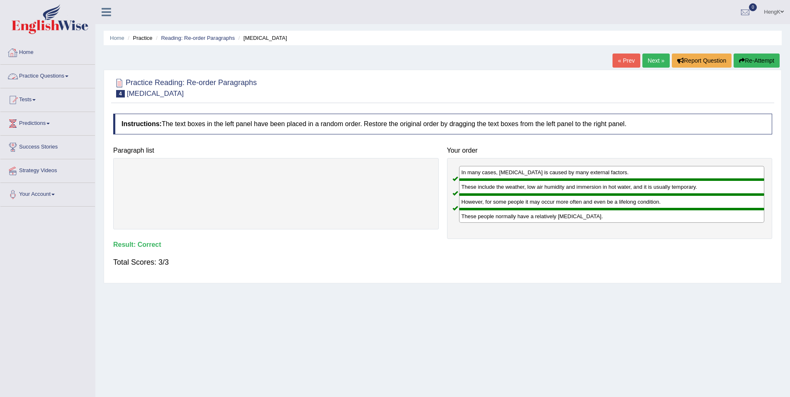
click at [71, 78] on link "Practice Questions" at bounding box center [47, 75] width 95 height 21
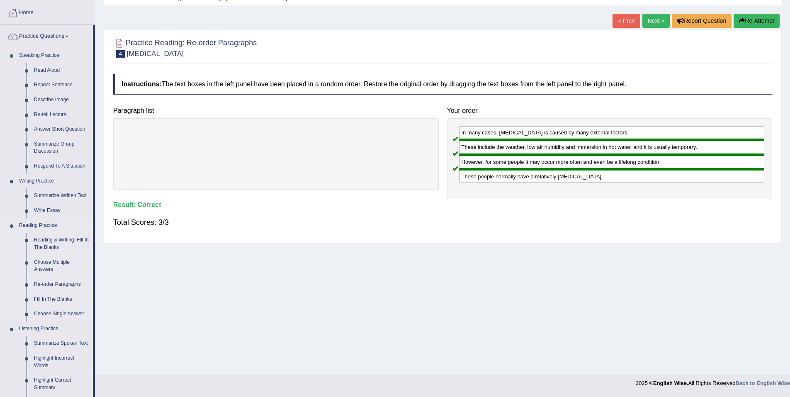
scroll to position [40, 0]
click at [58, 299] on link "Fill In The Blanks" at bounding box center [61, 299] width 63 height 15
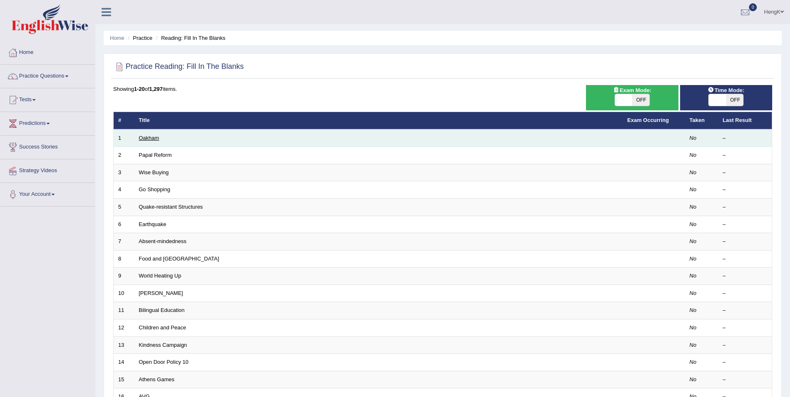
click at [153, 138] on link "Oakham" at bounding box center [149, 138] width 20 height 6
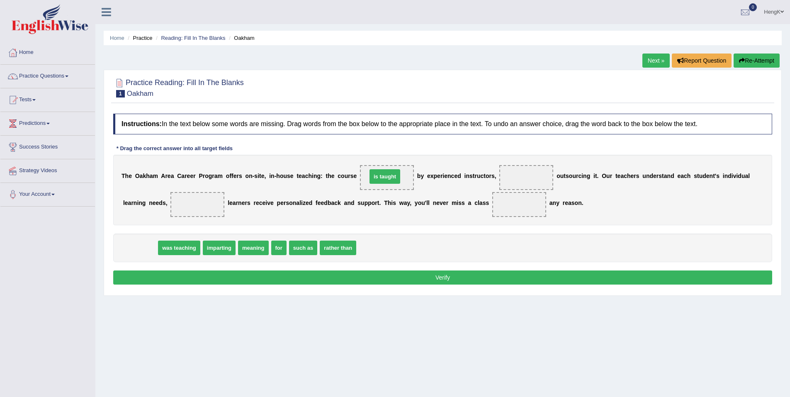
drag, startPoint x: 139, startPoint y: 251, endPoint x: 380, endPoint y: 181, distance: 251.1
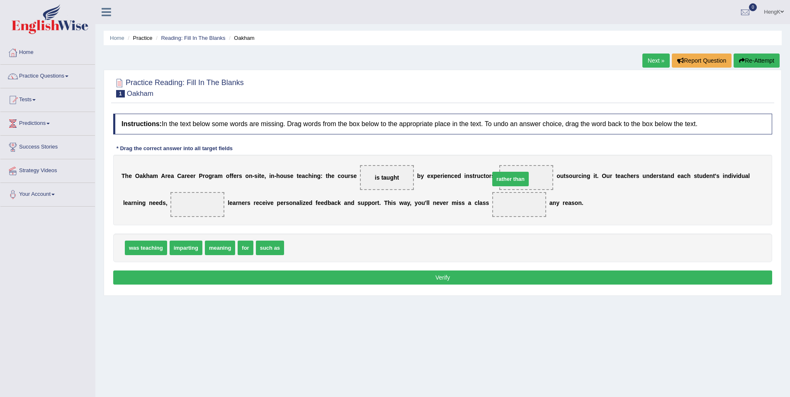
drag, startPoint x: 303, startPoint y: 250, endPoint x: 510, endPoint y: 181, distance: 218.2
drag, startPoint x: 217, startPoint y: 245, endPoint x: 147, endPoint y: 206, distance: 79.9
click at [365, 223] on div "T h e O [PERSON_NAME] C a r e e r P r o g r a m o f f e r s o n - s i t e , i n…" at bounding box center [442, 190] width 659 height 71
drag, startPoint x: 208, startPoint y: 250, endPoint x: 451, endPoint y: 207, distance: 247.0
click at [448, 273] on button "Verify" at bounding box center [442, 278] width 659 height 14
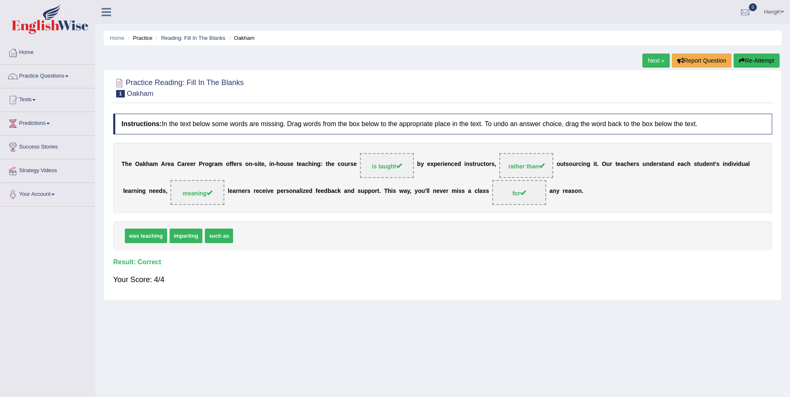
click at [654, 63] on link "Next »" at bounding box center [656, 61] width 27 height 14
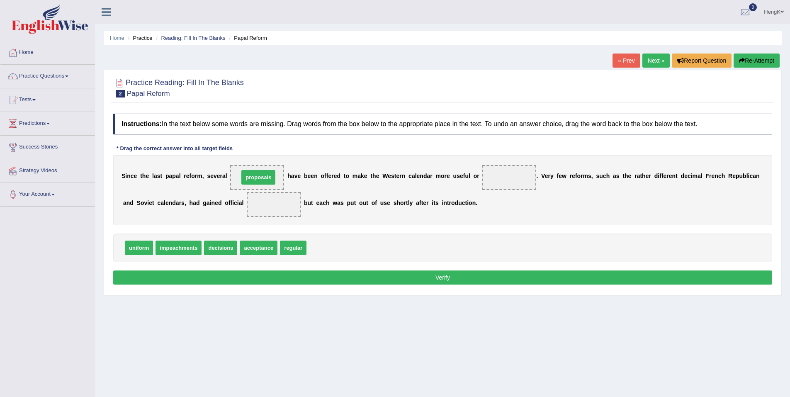
drag, startPoint x: 322, startPoint y: 249, endPoint x: 254, endPoint y: 178, distance: 97.7
drag, startPoint x: 288, startPoint y: 252, endPoint x: 496, endPoint y: 182, distance: 220.2
drag, startPoint x: 217, startPoint y: 251, endPoint x: 228, endPoint y: 209, distance: 43.4
click at [439, 267] on div "Instructions: In the text below some words are missing. Drag words from the box…" at bounding box center [443, 201] width 664 height 182
click at [437, 272] on button "Verify" at bounding box center [442, 278] width 659 height 14
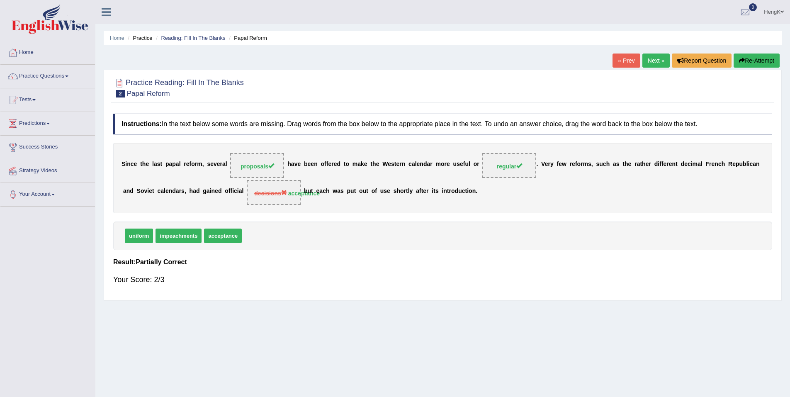
click at [653, 62] on link "Next »" at bounding box center [656, 61] width 27 height 14
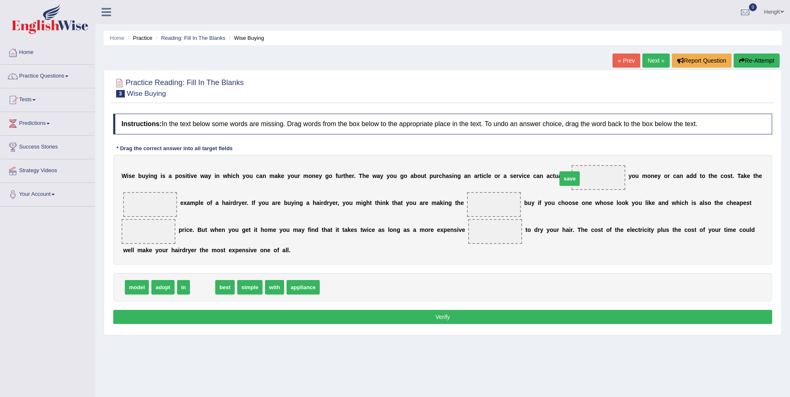
drag, startPoint x: 198, startPoint y: 290, endPoint x: 565, endPoint y: 184, distance: 382.6
drag, startPoint x: 234, startPoint y: 290, endPoint x: 168, endPoint y: 210, distance: 104.3
drag, startPoint x: 202, startPoint y: 288, endPoint x: 457, endPoint y: 200, distance: 269.8
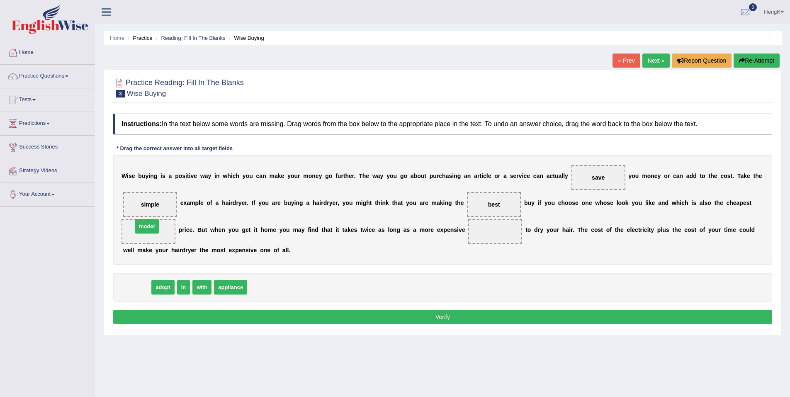
drag, startPoint x: 140, startPoint y: 288, endPoint x: 150, endPoint y: 229, distance: 59.8
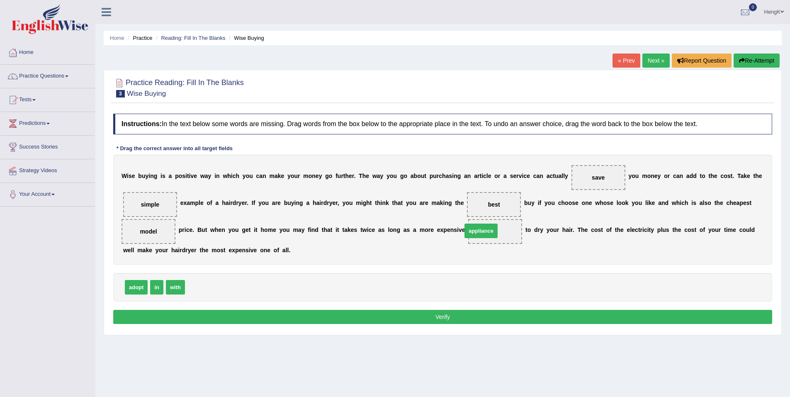
drag, startPoint x: 205, startPoint y: 290, endPoint x: 483, endPoint y: 234, distance: 282.7
click at [439, 320] on button "Verify" at bounding box center [442, 317] width 659 height 14
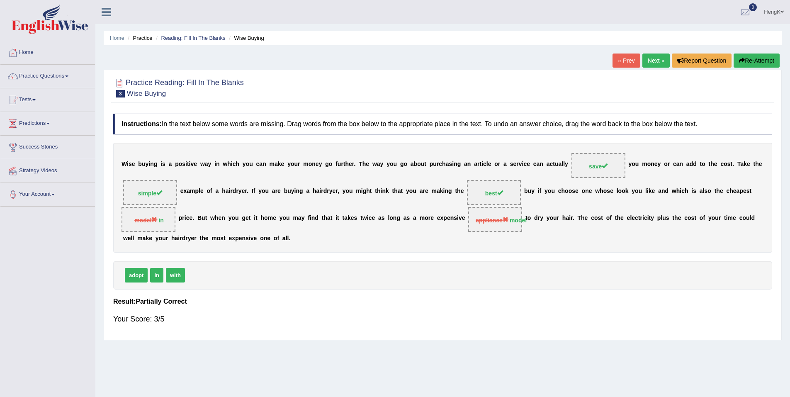
click at [648, 56] on link "Next »" at bounding box center [656, 61] width 27 height 14
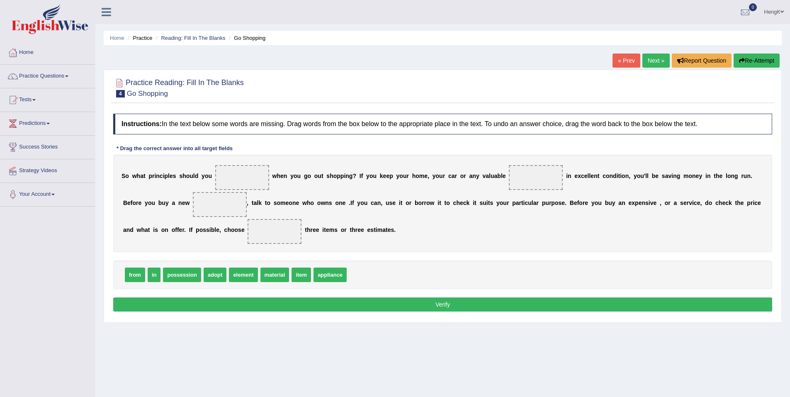
drag, startPoint x: 211, startPoint y: 278, endPoint x: 237, endPoint y: 185, distance: 96.3
click at [214, 276] on span "adopt" at bounding box center [215, 275] width 23 height 15
drag, startPoint x: 212, startPoint y: 276, endPoint x: 237, endPoint y: 176, distance: 103.3
drag, startPoint x: 243, startPoint y: 275, endPoint x: 508, endPoint y: 175, distance: 283.4
drag, startPoint x: 241, startPoint y: 281, endPoint x: 181, endPoint y: 198, distance: 102.1
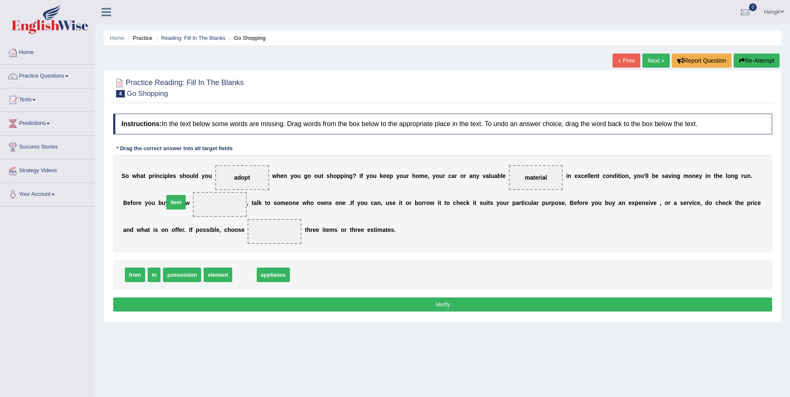
drag, startPoint x: 237, startPoint y: 276, endPoint x: 168, endPoint y: 203, distance: 100.1
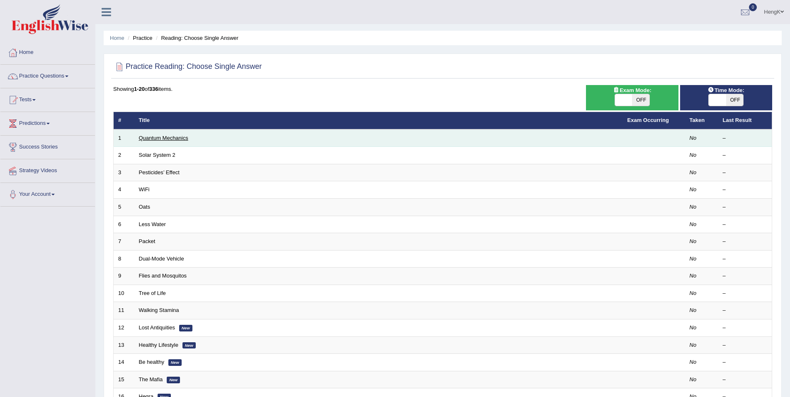
click at [181, 140] on link "Quantum Mechanics" at bounding box center [163, 138] width 49 height 6
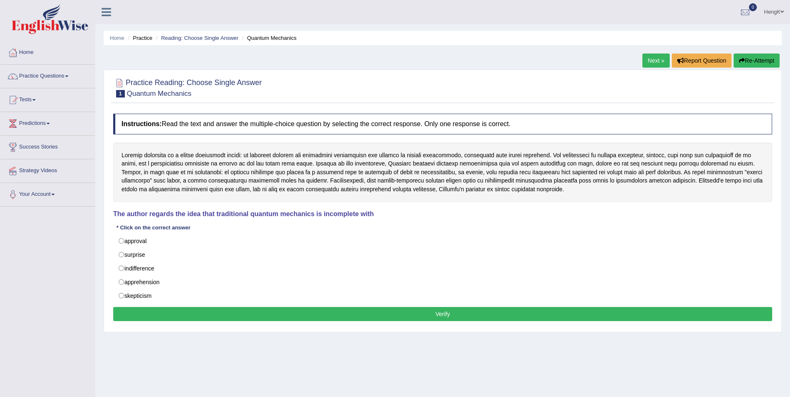
scroll to position [5, 0]
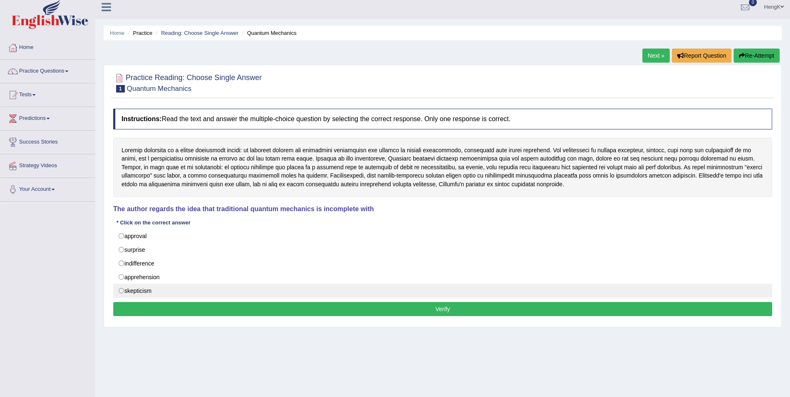
click at [125, 292] on label "skepticism" at bounding box center [442, 291] width 659 height 14
radio input "true"
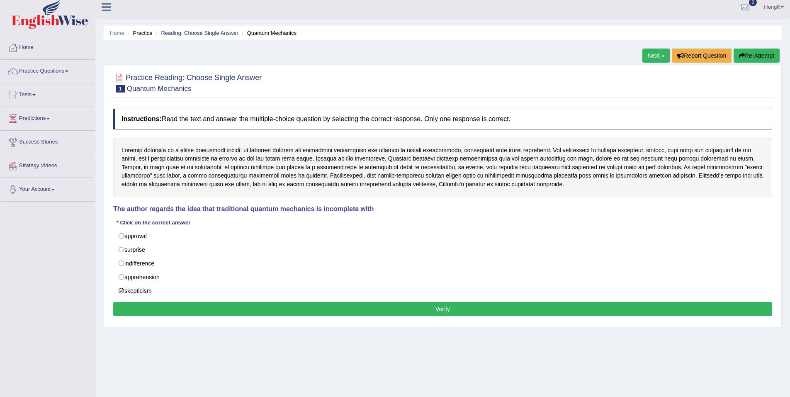
click at [411, 311] on button "Verify" at bounding box center [442, 309] width 659 height 14
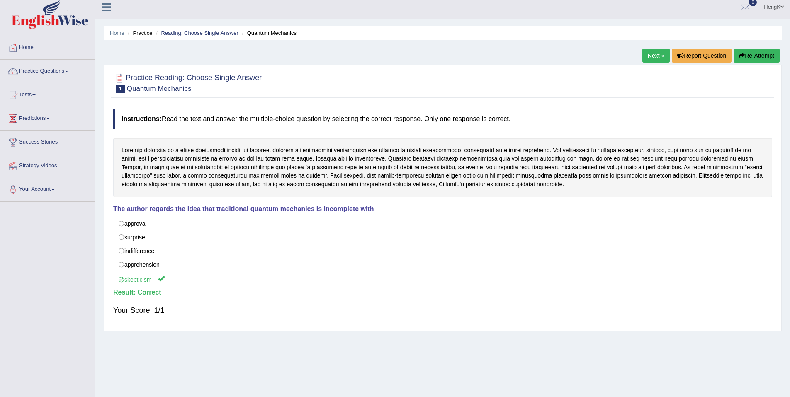
click at [651, 55] on link "Next »" at bounding box center [656, 56] width 27 height 14
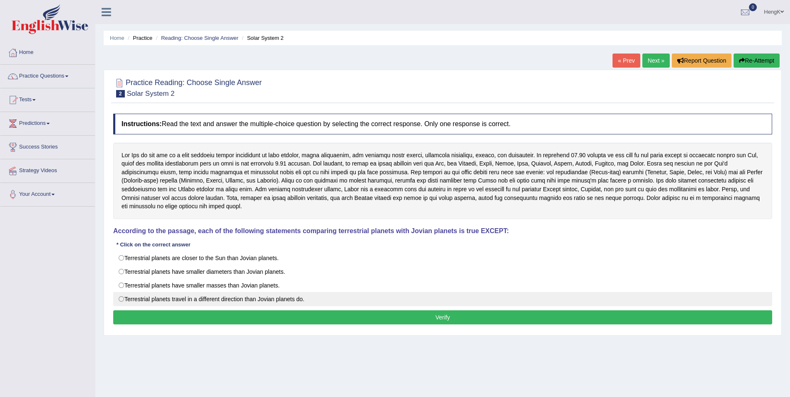
click at [120, 294] on label "Terrestrial planets travel in a different direction than Jovian planets do." at bounding box center [442, 299] width 659 height 14
radio input "true"
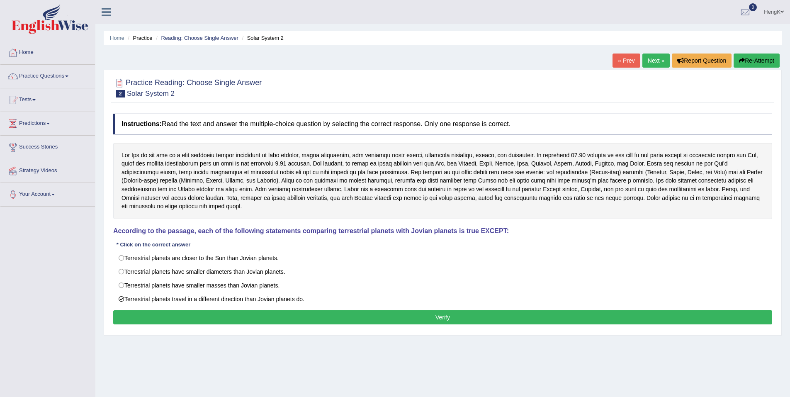
click at [448, 311] on button "Verify" at bounding box center [442, 317] width 659 height 14
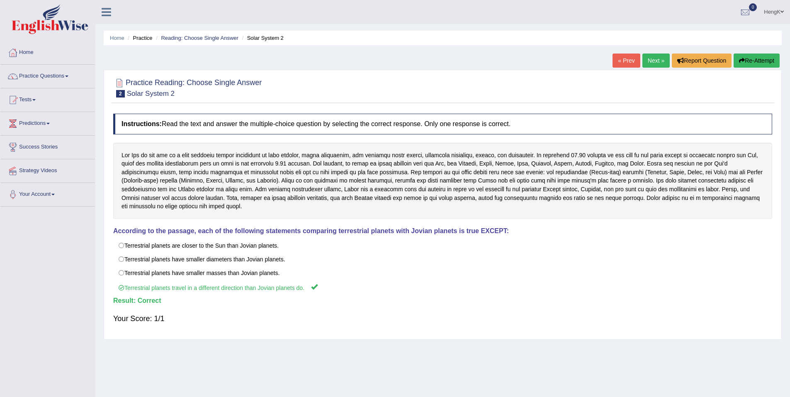
click at [656, 60] on link "Next »" at bounding box center [656, 61] width 27 height 14
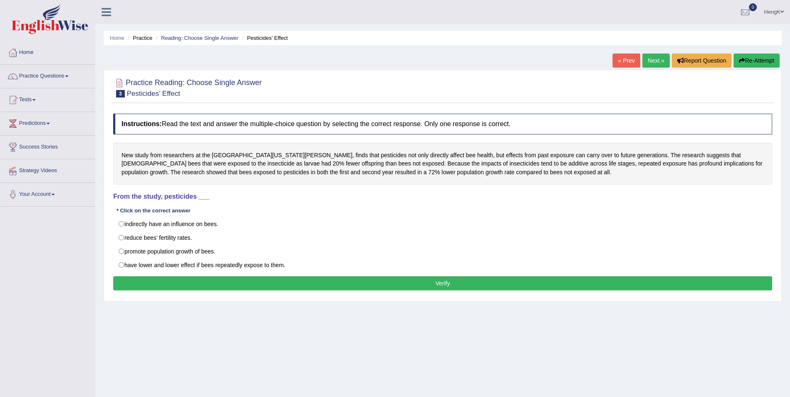
click at [656, 60] on link "Next »" at bounding box center [656, 61] width 27 height 14
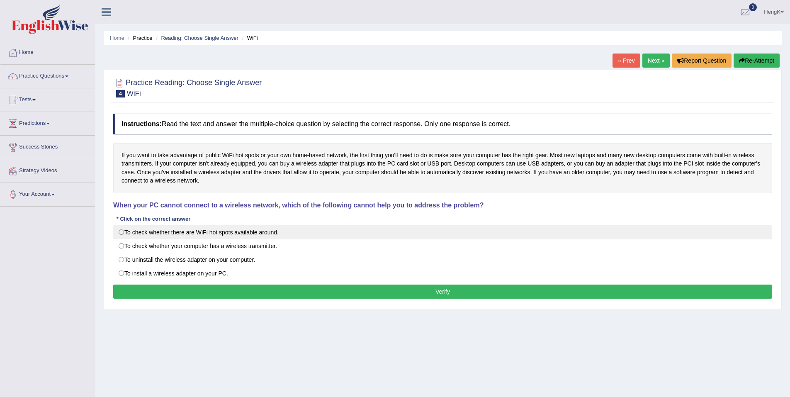
click at [123, 234] on label "To check whether there are WiFi hot spots available around." at bounding box center [442, 232] width 659 height 14
radio input "true"
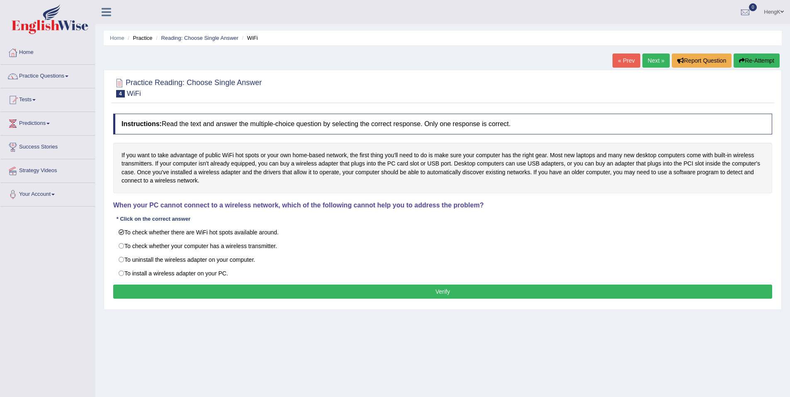
click at [453, 295] on button "Verify" at bounding box center [442, 292] width 659 height 14
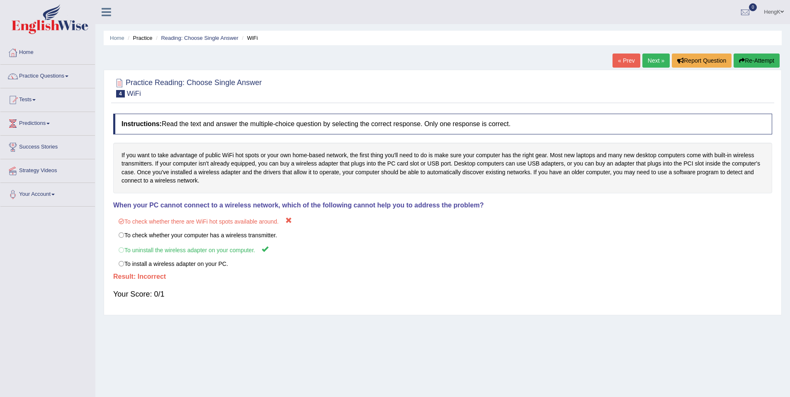
click at [653, 66] on link "Next »" at bounding box center [656, 61] width 27 height 14
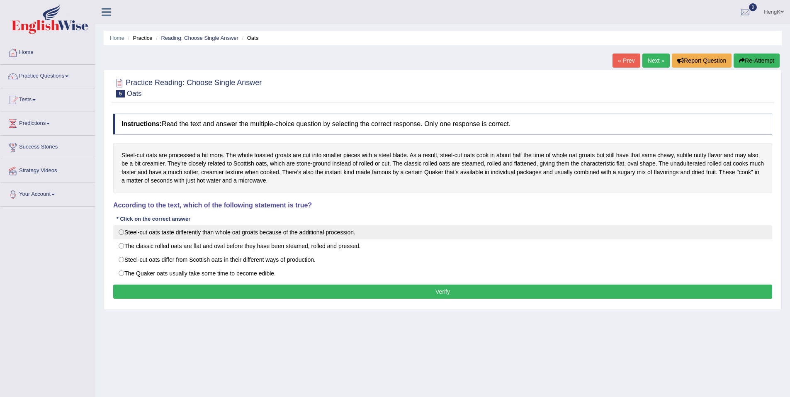
click at [120, 234] on label "Steel-cut oats taste differently than whole oat groats because of the additiona…" at bounding box center [442, 232] width 659 height 14
radio input "true"
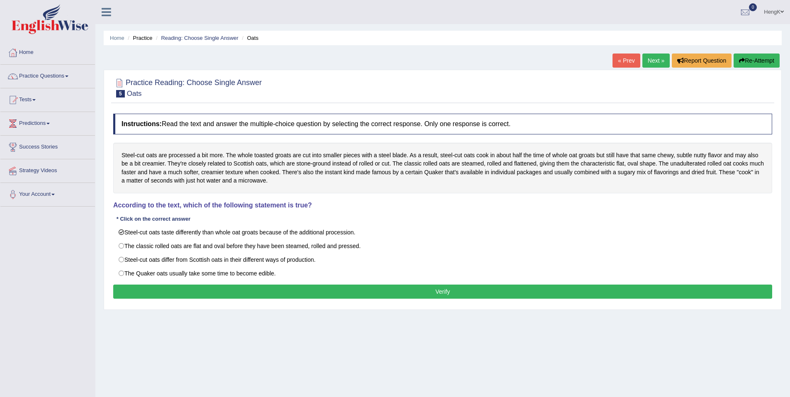
click at [451, 296] on button "Verify" at bounding box center [442, 292] width 659 height 14
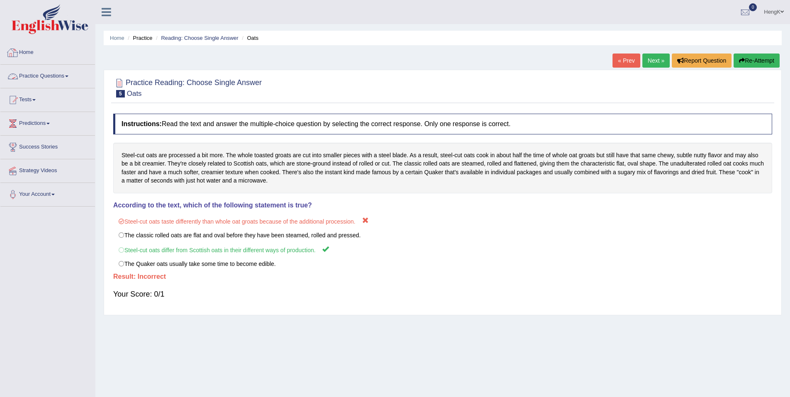
click at [66, 76] on link "Practice Questions" at bounding box center [47, 75] width 95 height 21
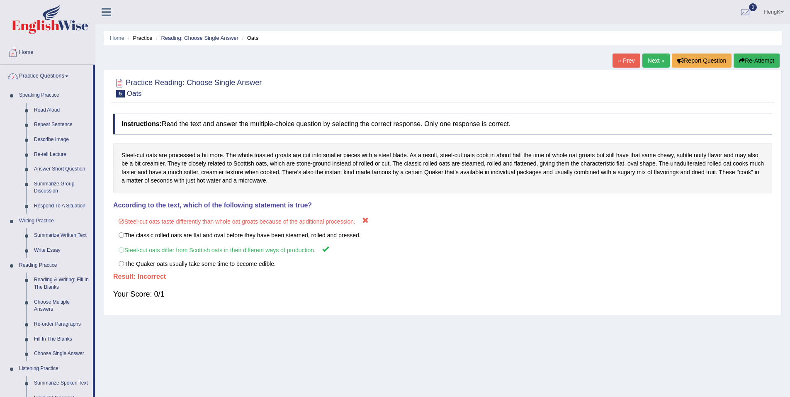
click at [145, 178] on div "Steel-cut oats are processed a bit more. The whole toasted groats are cut into …" at bounding box center [442, 168] width 659 height 51
